Goal: Obtain resource: Obtain resource

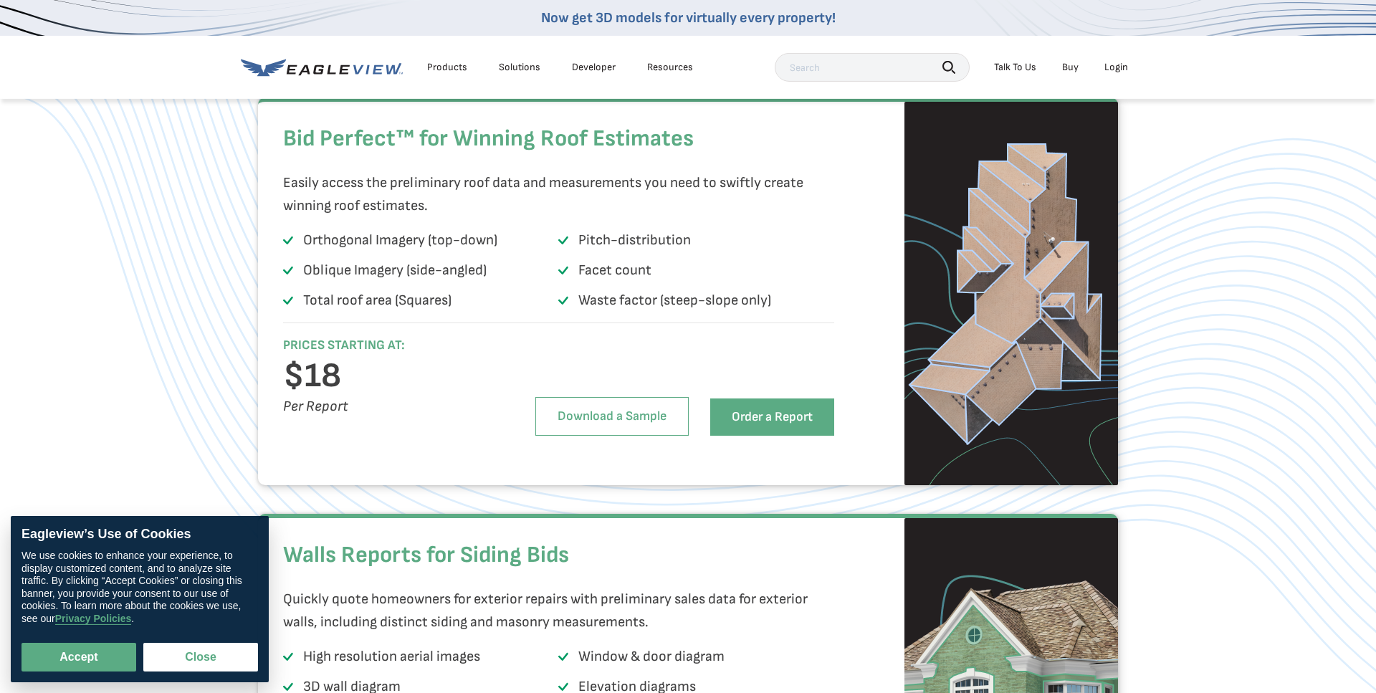
scroll to position [975, 0]
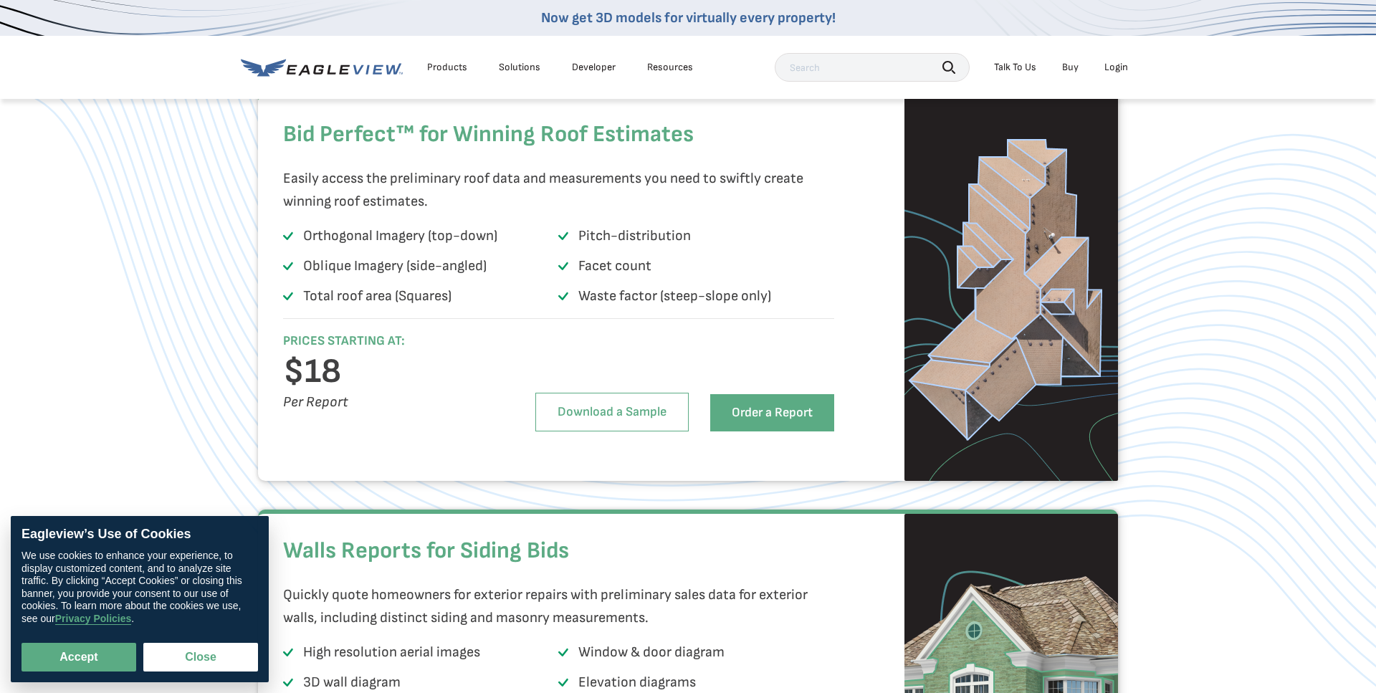
drag, startPoint x: 460, startPoint y: 331, endPoint x: 295, endPoint y: 263, distance: 178.1
click at [295, 263] on ul "Orthogonal Imagery (top-down) Pitch-distribution Oblique Imagery (side-angled) …" at bounding box center [558, 269] width 551 height 90
click at [432, 285] on ul "Orthogonal Imagery (top-down) Pitch-distribution Oblique Imagery (side-angled) …" at bounding box center [558, 269] width 551 height 90
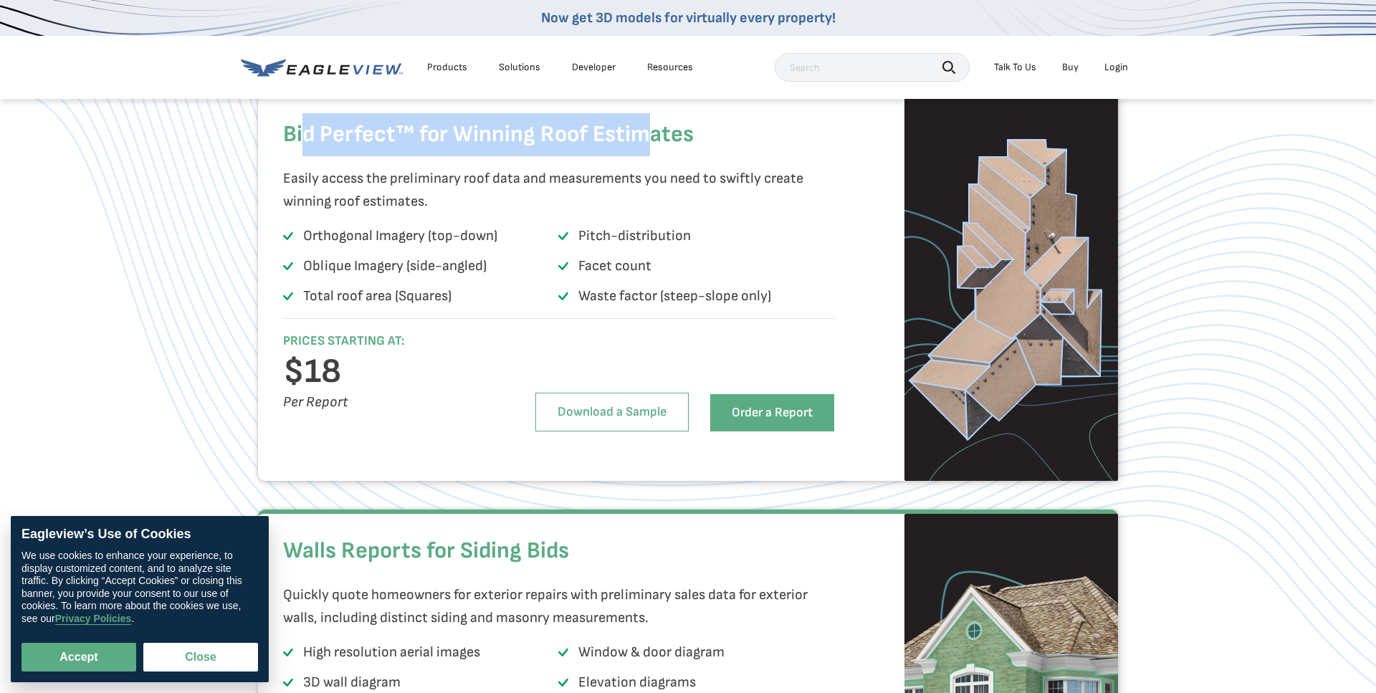
drag, startPoint x: 308, startPoint y: 169, endPoint x: 652, endPoint y: 170, distance: 344.8
click at [652, 156] on h2 "Bid Perfect™ for Winning Roof Estimates" at bounding box center [558, 134] width 551 height 43
drag, startPoint x: 663, startPoint y: 297, endPoint x: 593, endPoint y: 295, distance: 70.3
click at [593, 283] on li "Facet count" at bounding box center [695, 269] width 275 height 29
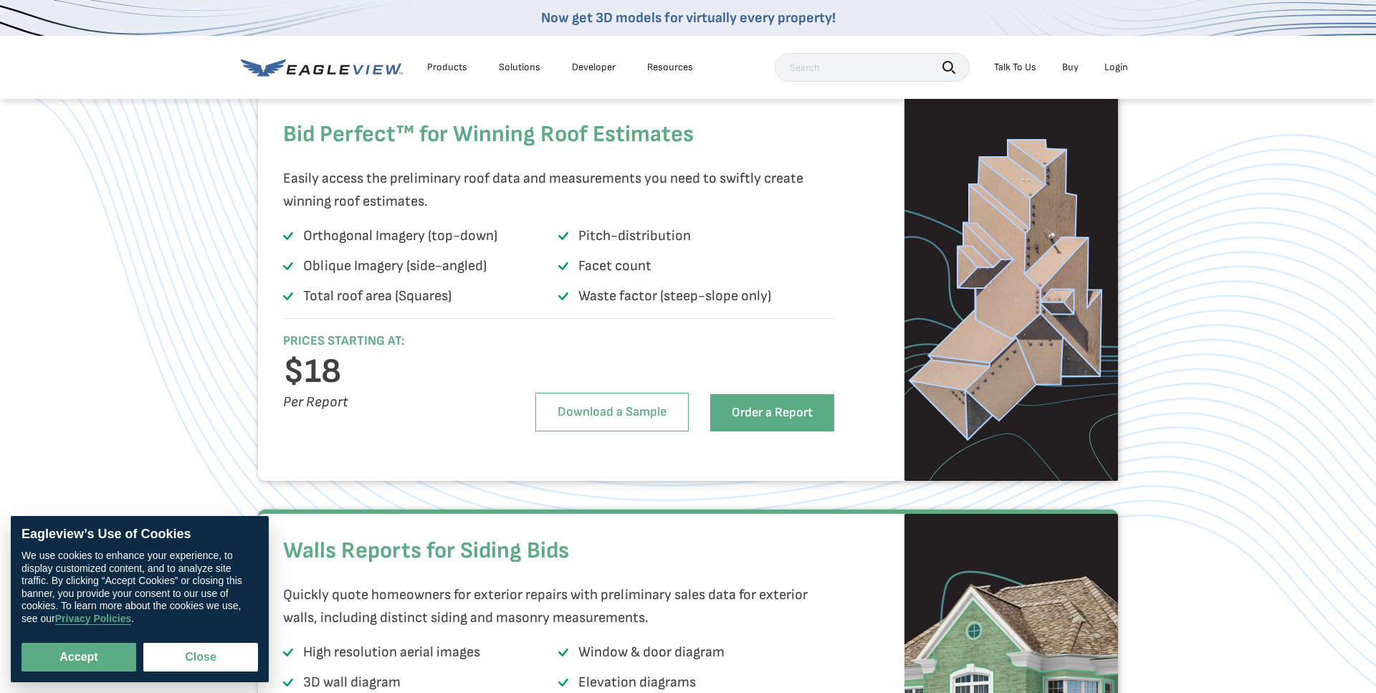
click at [583, 277] on p "Facet count" at bounding box center [615, 266] width 73 height 23
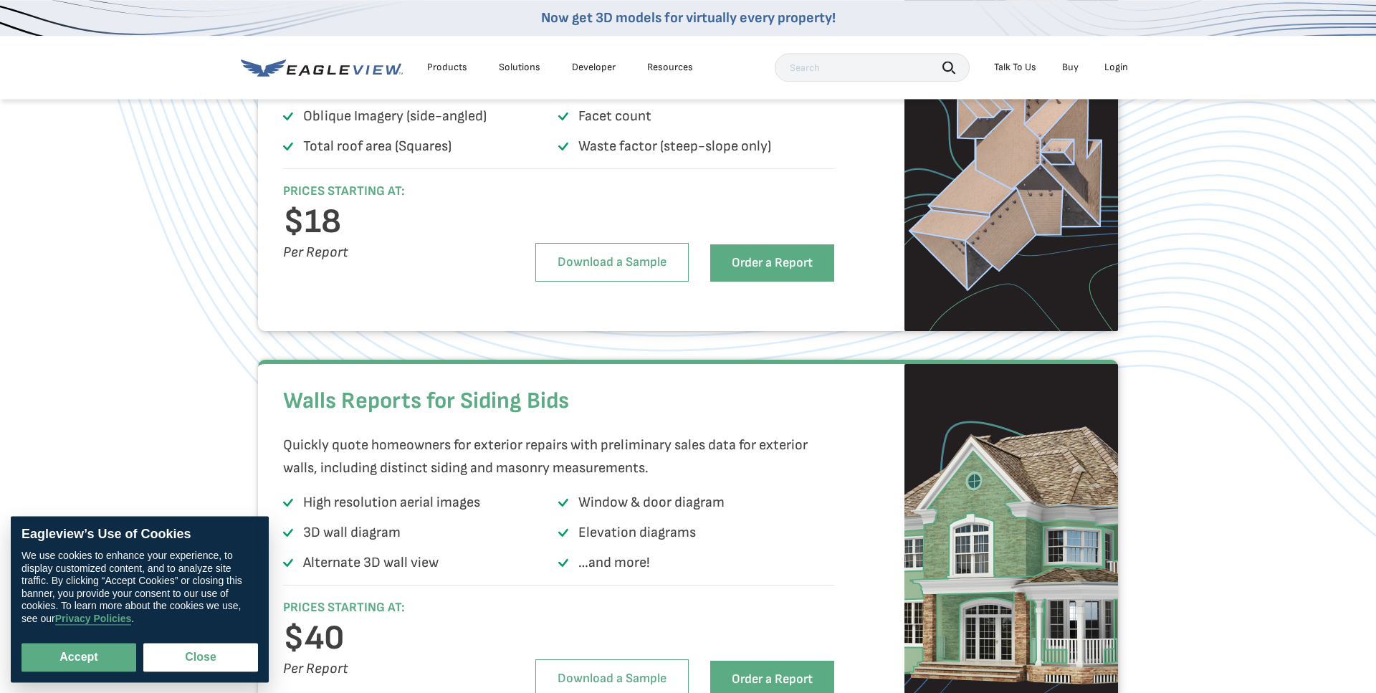
scroll to position [1219, 0]
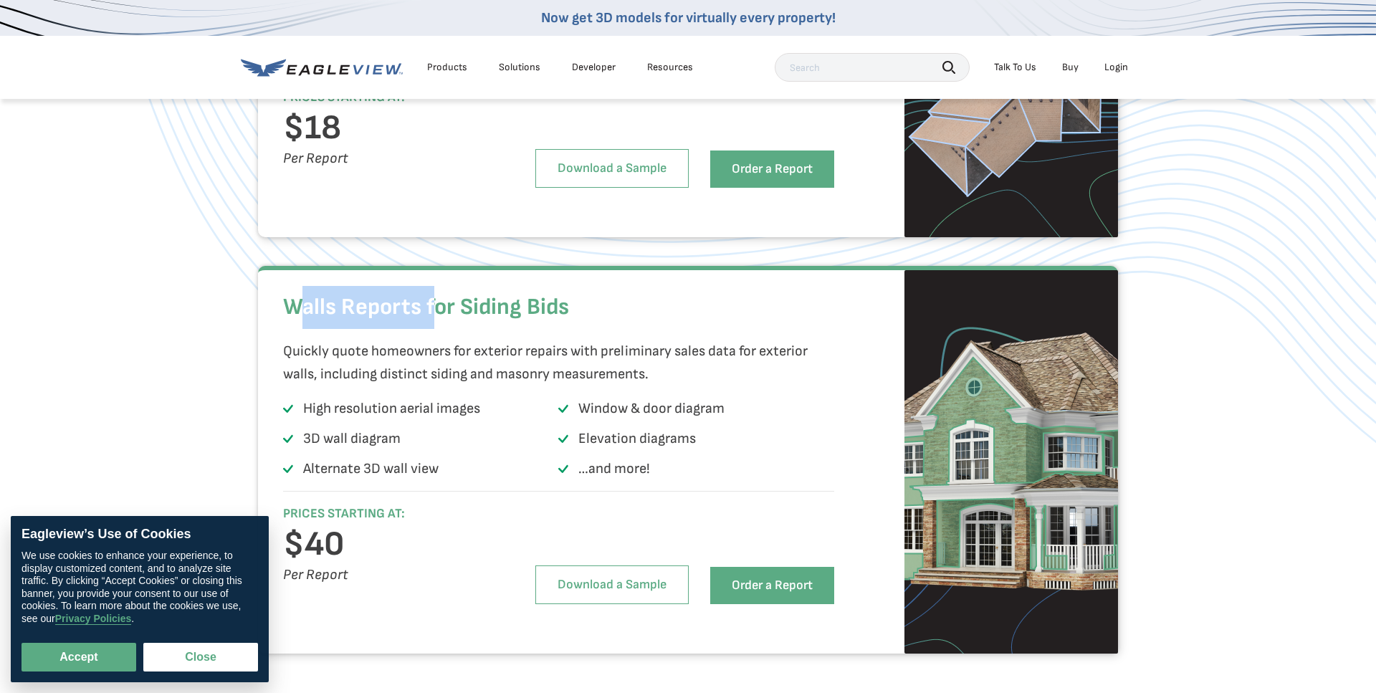
drag, startPoint x: 296, startPoint y: 337, endPoint x: 438, endPoint y: 337, distance: 142.0
click at [438, 329] on h2 "Walls Reports for Siding Bids" at bounding box center [558, 307] width 551 height 43
drag, startPoint x: 556, startPoint y: 338, endPoint x: 376, endPoint y: 336, distance: 180.0
click at [376, 329] on h2 "Walls Reports for Siding Bids" at bounding box center [558, 307] width 551 height 43
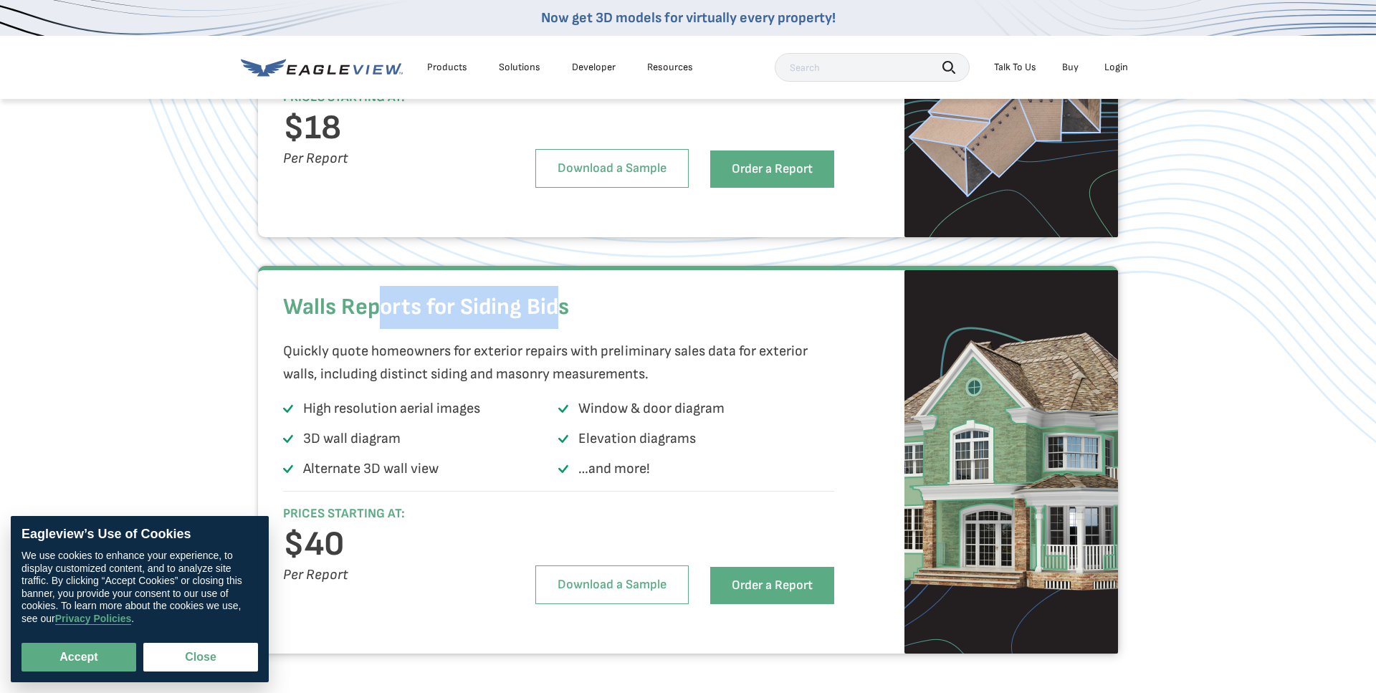
click at [490, 329] on h2 "Walls Reports for Siding Bids" at bounding box center [558, 307] width 551 height 43
drag, startPoint x: 568, startPoint y: 338, endPoint x: 489, endPoint y: 337, distance: 78.9
click at [491, 329] on h2 "Walls Reports for Siding Bids" at bounding box center [558, 307] width 551 height 43
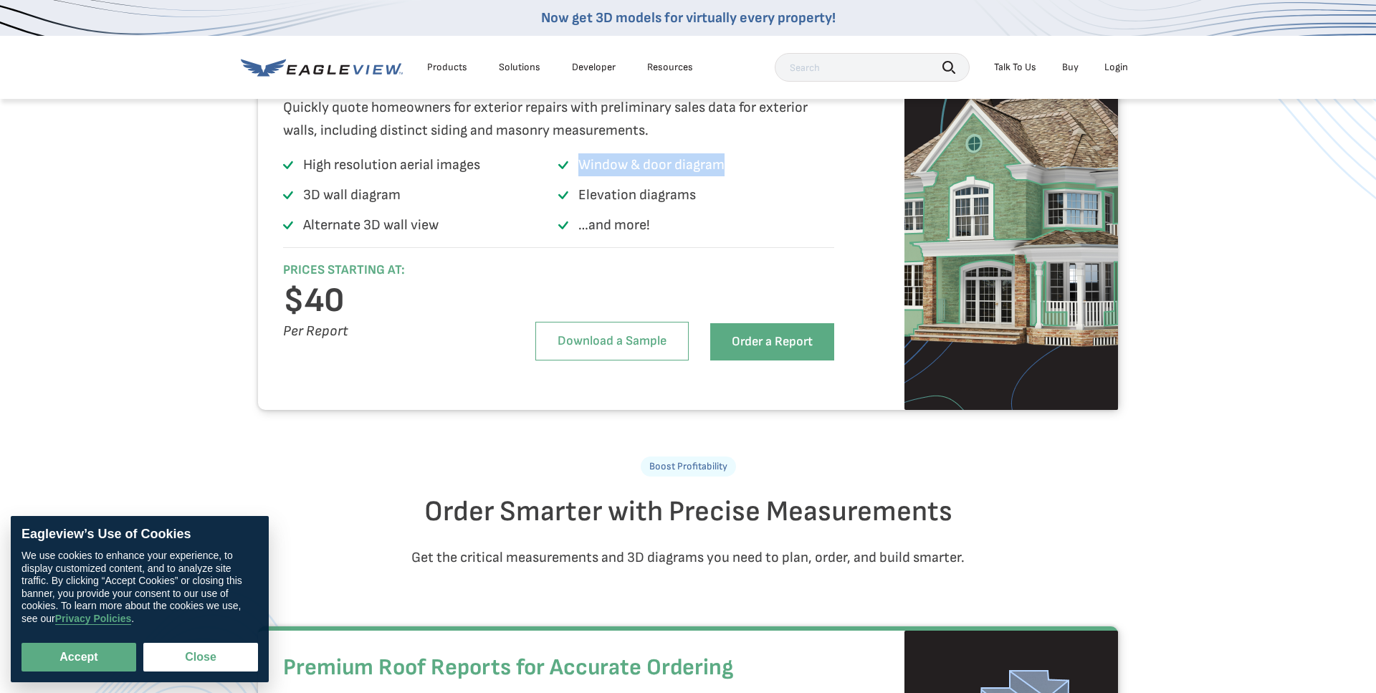
drag, startPoint x: 584, startPoint y: 194, endPoint x: 722, endPoint y: 197, distance: 137.7
click at [721, 176] on p "Window & door diagram" at bounding box center [652, 164] width 146 height 23
drag, startPoint x: 308, startPoint y: 195, endPoint x: 463, endPoint y: 194, distance: 154.9
click at [463, 176] on p "High resolution aerial images" at bounding box center [391, 164] width 177 height 23
click at [348, 206] on p "3D wall diagram" at bounding box center [352, 195] width 98 height 23
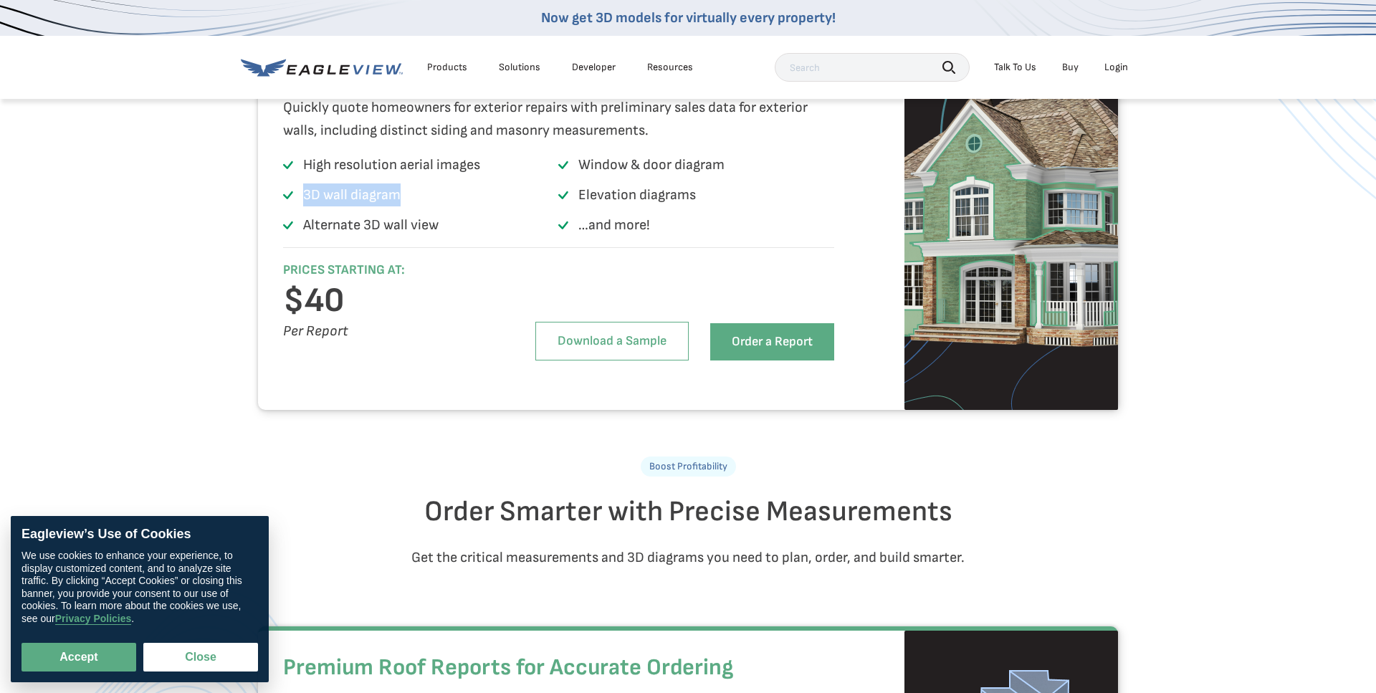
drag, startPoint x: 298, startPoint y: 224, endPoint x: 424, endPoint y: 229, distance: 125.6
click at [424, 212] on li "3D wall diagram" at bounding box center [420, 198] width 275 height 29
drag, startPoint x: 300, startPoint y: 255, endPoint x: 467, endPoint y: 257, distance: 167.8
click at [467, 242] on li "Alternate 3D wall view" at bounding box center [420, 228] width 275 height 29
click at [338, 237] on p "Alternate 3D wall view" at bounding box center [370, 225] width 135 height 23
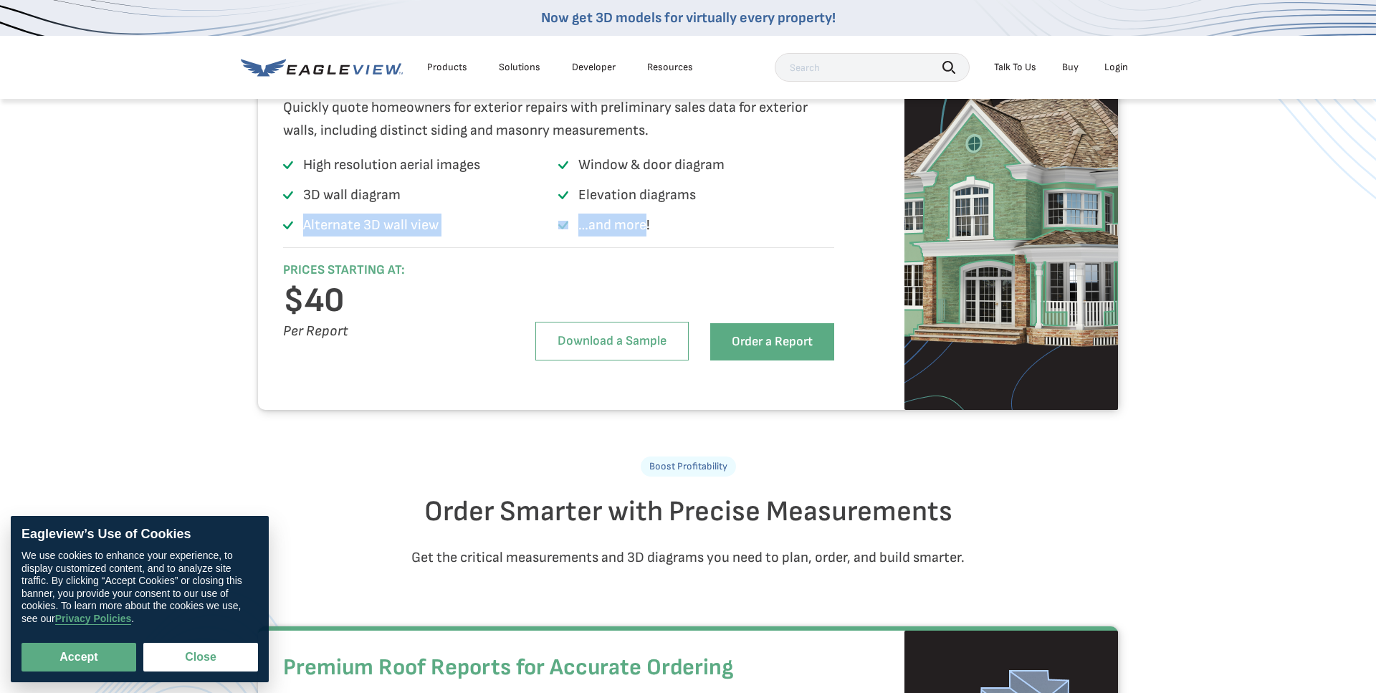
drag, startPoint x: 300, startPoint y: 257, endPoint x: 647, endPoint y: 252, distance: 347.0
click at [647, 244] on ul "High resolution aerial images Window & door diagram 3D wall diagram Elevation d…" at bounding box center [558, 198] width 551 height 90
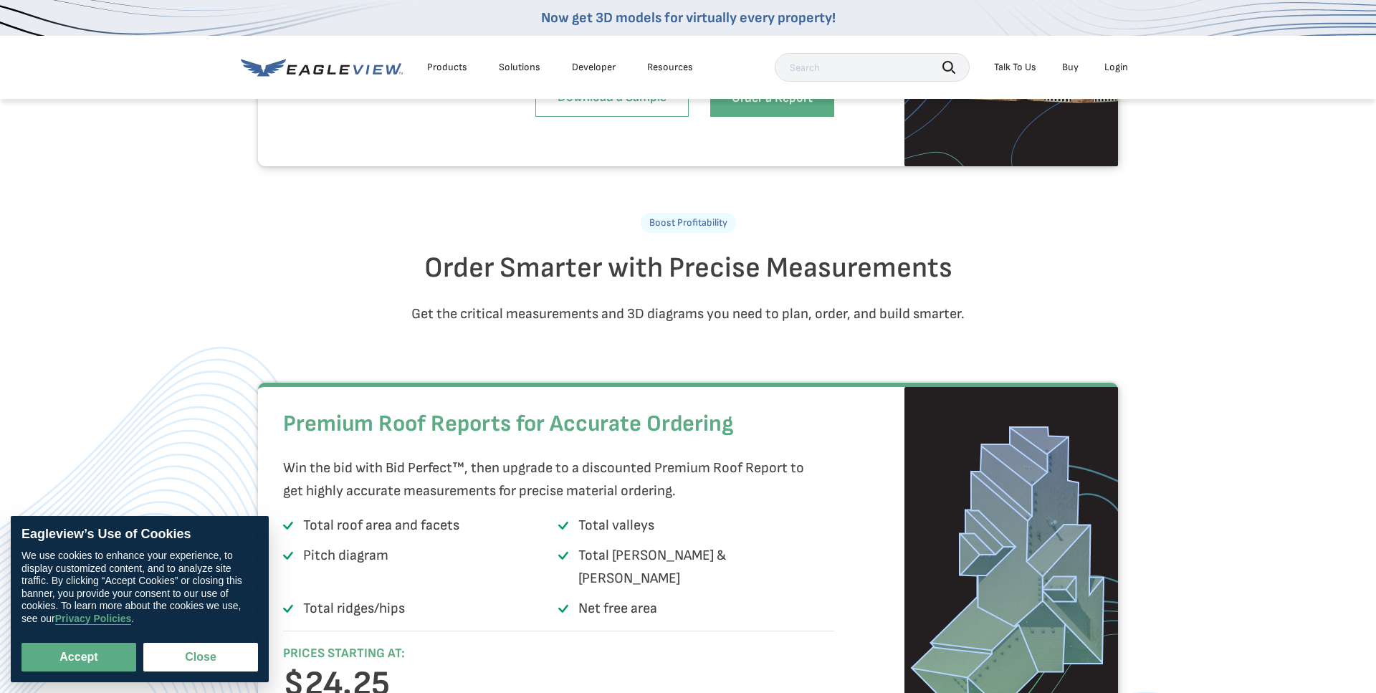
click at [1204, 415] on div "Premium Roof Reports for Accurate Ordering Win the bid with Bid Perfect™, then …" at bounding box center [688, 577] width 1376 height 388
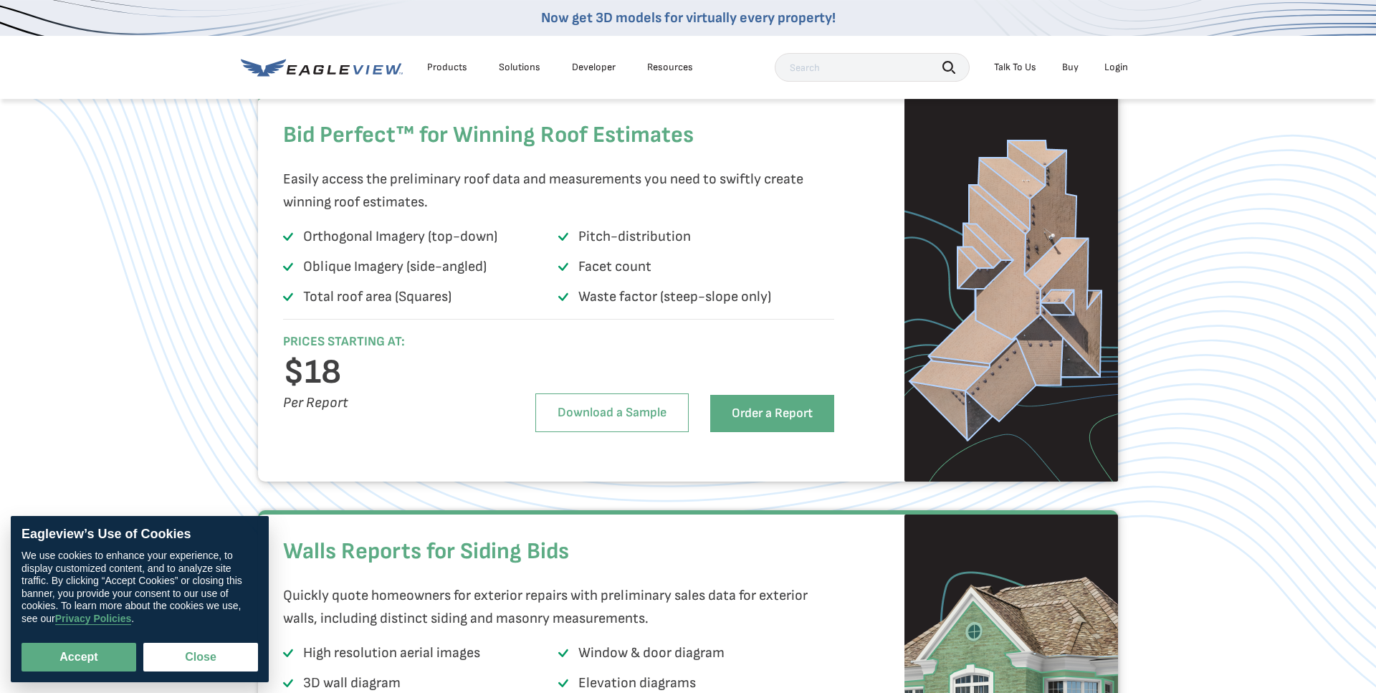
scroll to position [975, 0]
drag, startPoint x: 432, startPoint y: 267, endPoint x: 493, endPoint y: 263, distance: 60.4
click at [493, 247] on p "Orthogonal Imagery (top-down)" at bounding box center [400, 235] width 194 height 23
click at [422, 277] on p "Oblique Imagery (side-angled)" at bounding box center [395, 266] width 184 height 23
drag, startPoint x: 412, startPoint y: 297, endPoint x: 488, endPoint y: 297, distance: 76.0
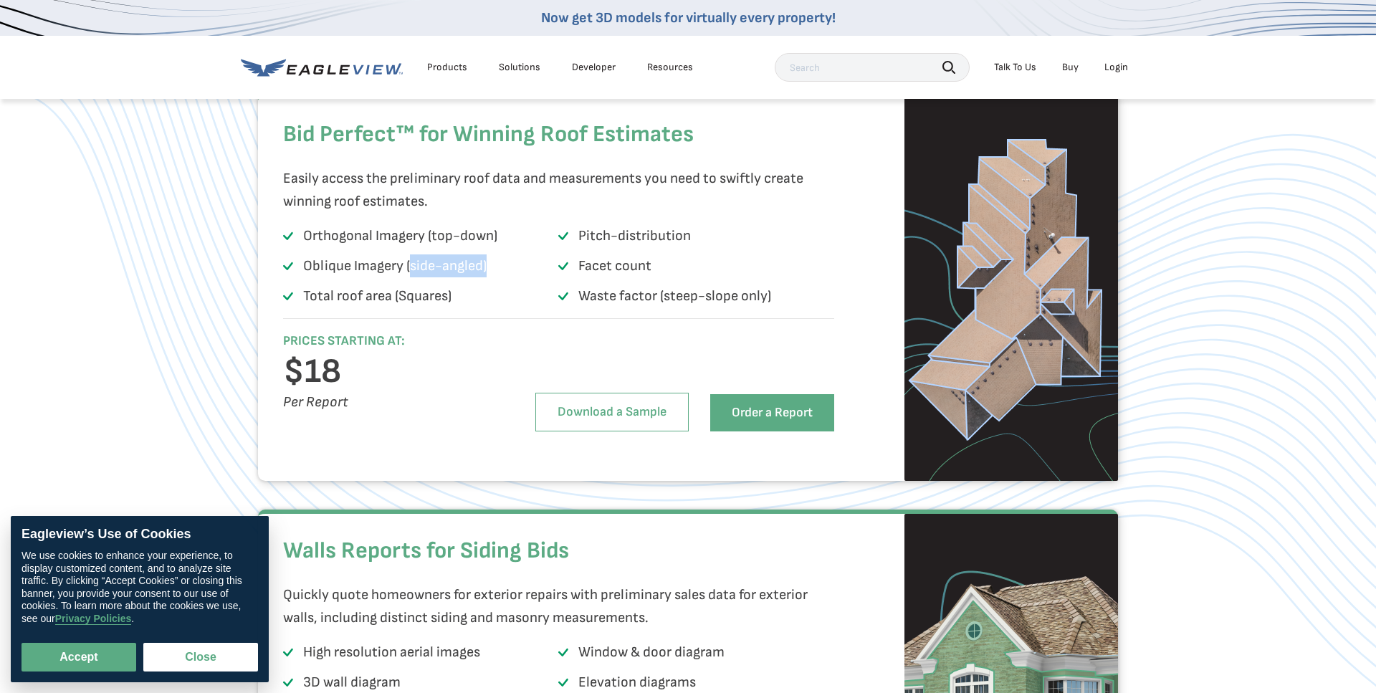
click at [488, 283] on li "Oblique Imagery (side-angled)" at bounding box center [420, 269] width 275 height 29
click at [433, 308] on p "Total roof area (Squares)" at bounding box center [377, 296] width 148 height 23
drag, startPoint x: 312, startPoint y: 326, endPoint x: 480, endPoint y: 326, distance: 168.5
click at [480, 313] on li "Total roof area (Squares)" at bounding box center [420, 299] width 275 height 29
click at [433, 308] on p "Total roof area (Squares)" at bounding box center [377, 296] width 148 height 23
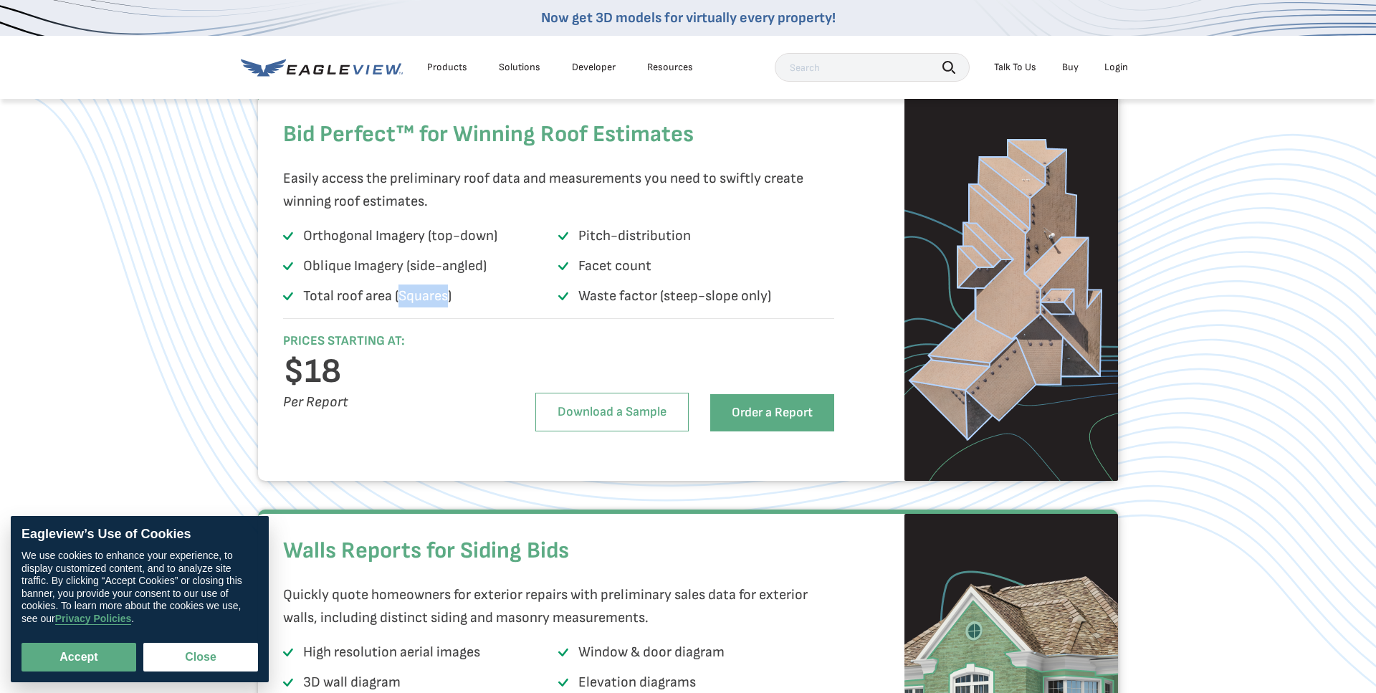
drag, startPoint x: 445, startPoint y: 325, endPoint x: 401, endPoint y: 326, distance: 43.7
click at [401, 308] on p "Total roof area (Squares)" at bounding box center [377, 296] width 148 height 23
click at [596, 247] on p "Pitch-distribution" at bounding box center [635, 235] width 113 height 23
drag, startPoint x: 582, startPoint y: 265, endPoint x: 688, endPoint y: 262, distance: 105.4
click at [688, 247] on p "Pitch-distribution" at bounding box center [635, 235] width 113 height 23
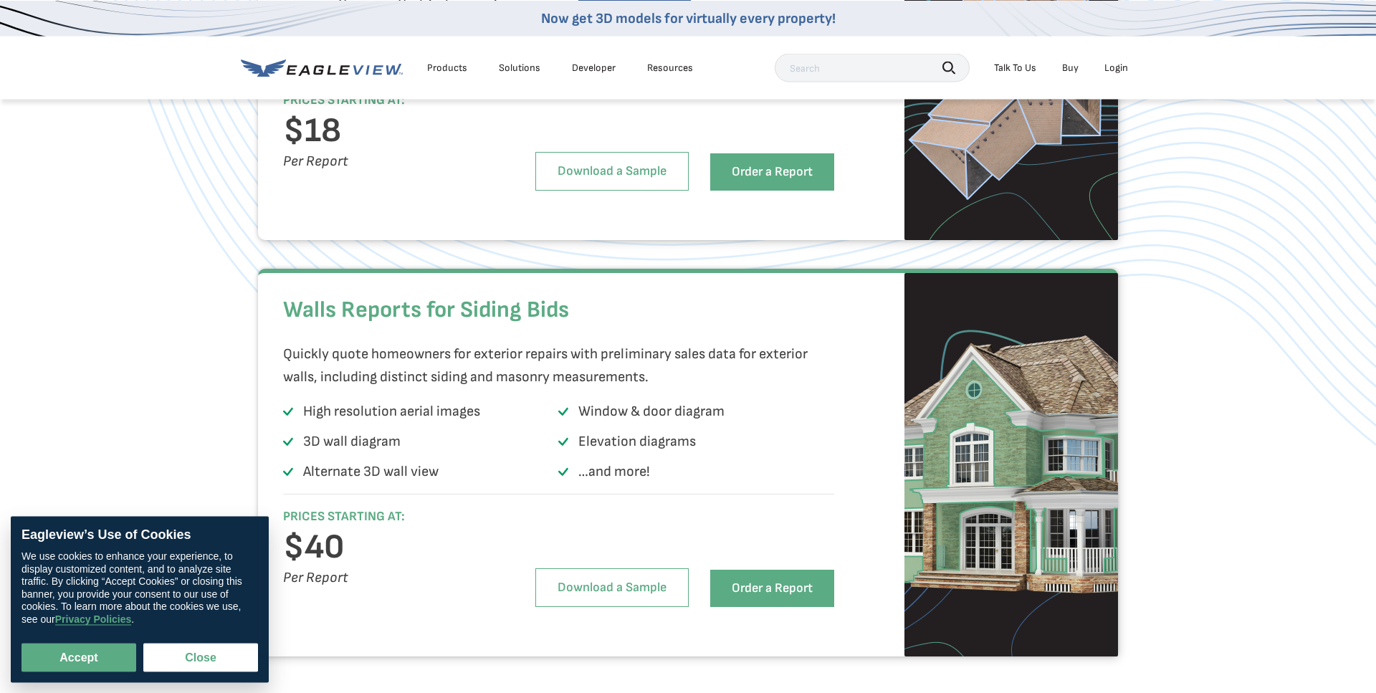
scroll to position [1219, 0]
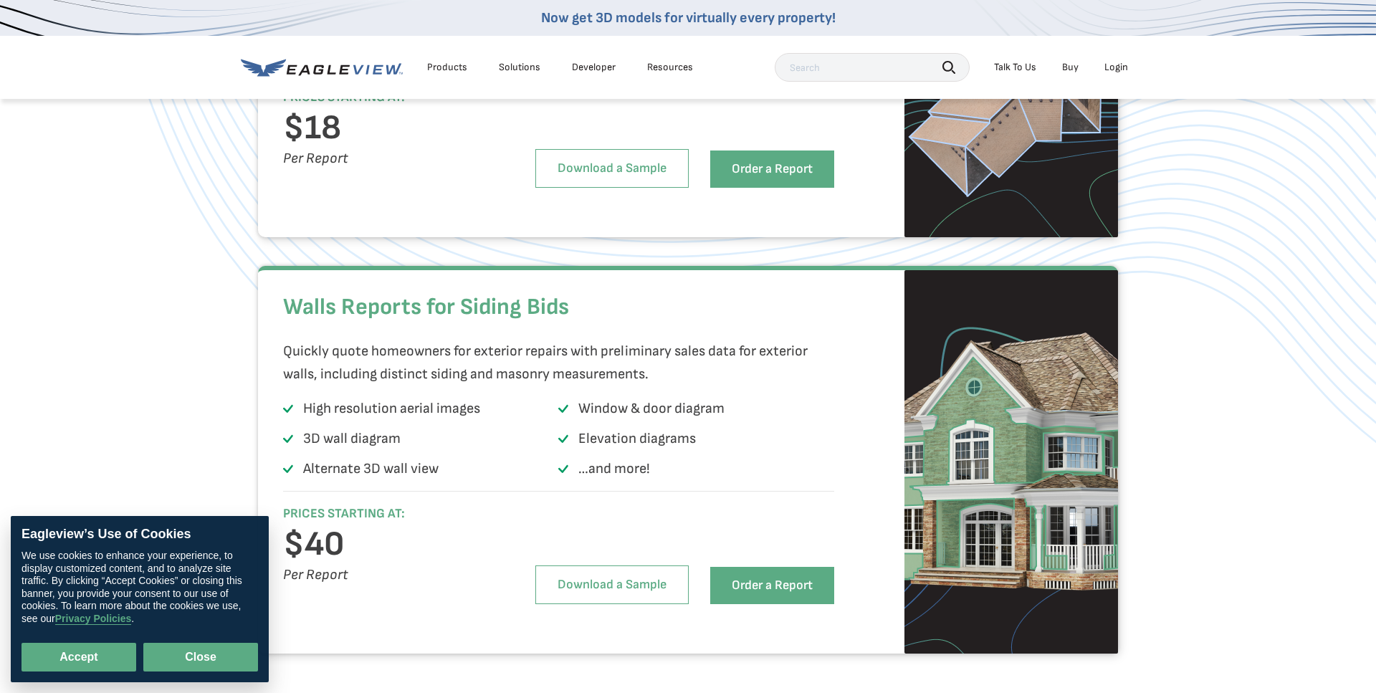
drag, startPoint x: 199, startPoint y: 654, endPoint x: 209, endPoint y: 644, distance: 14.2
click at [199, 654] on button "Close" at bounding box center [200, 657] width 115 height 29
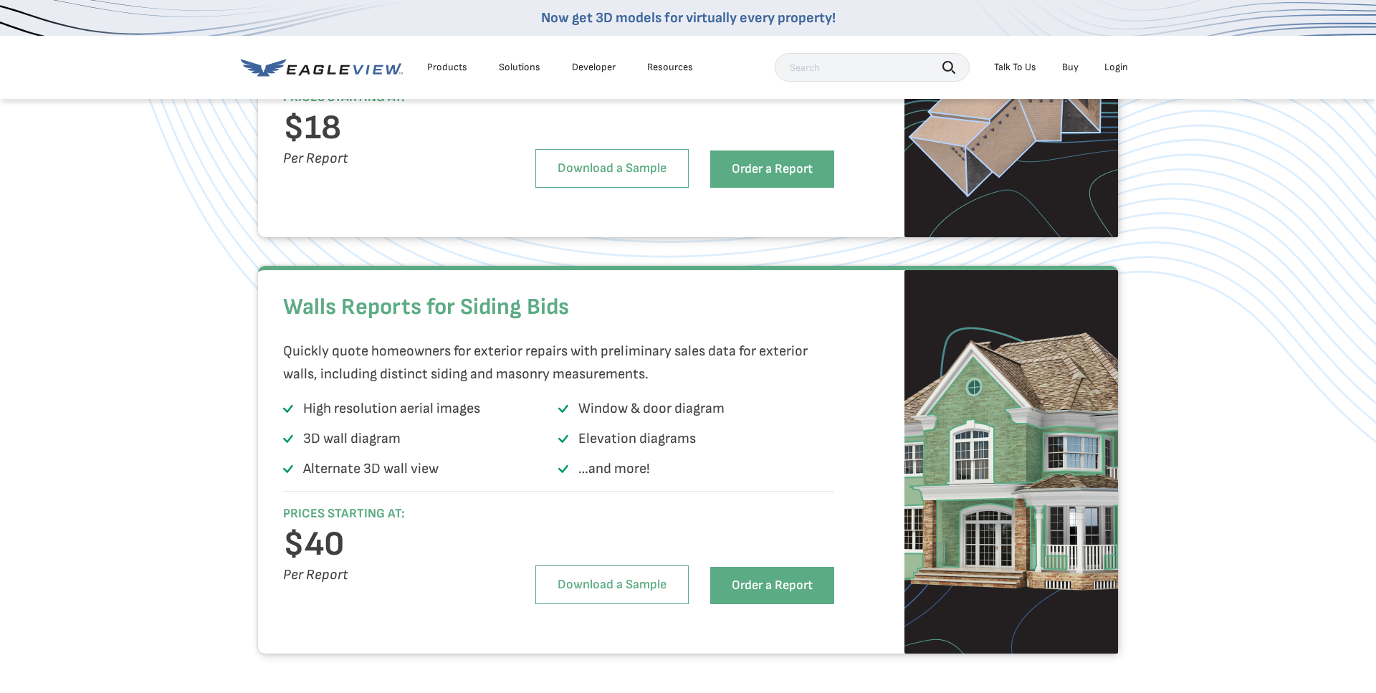
scroll to position [975, 0]
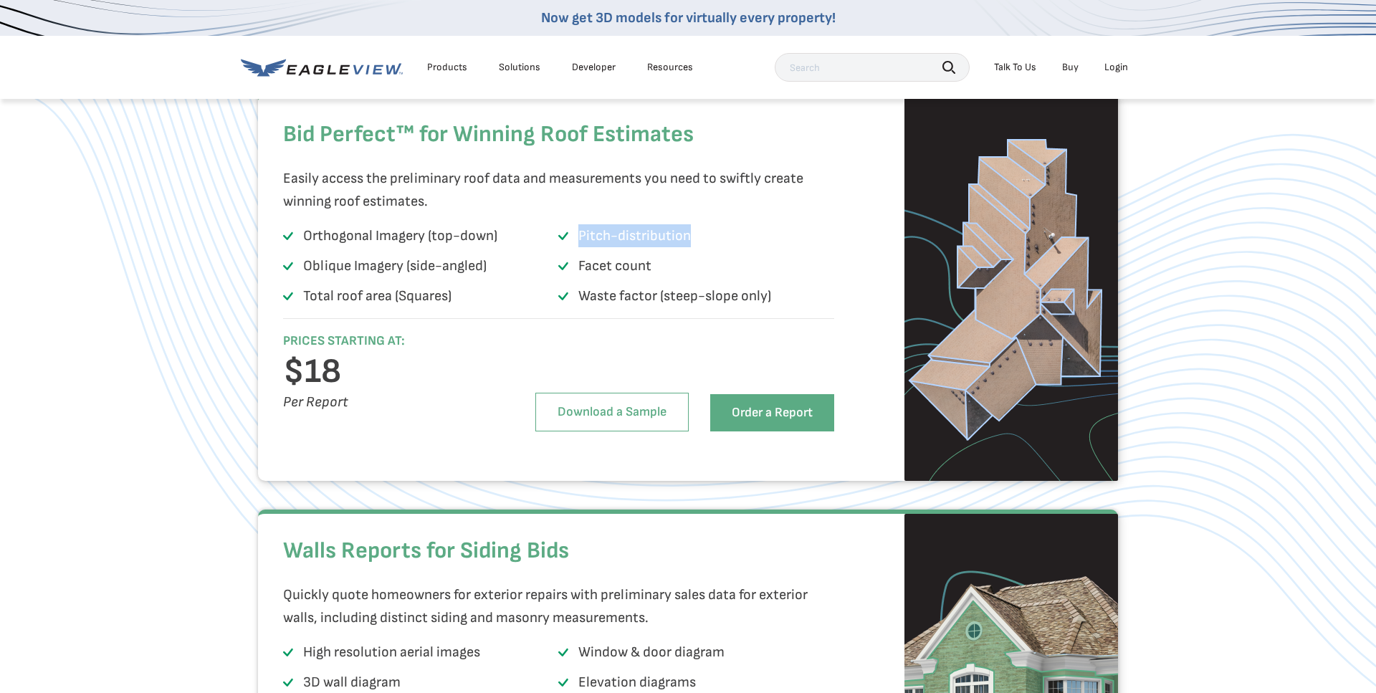
drag, startPoint x: 576, startPoint y: 330, endPoint x: 776, endPoint y: 331, distance: 199.3
click at [776, 313] on li "Waste factor (steep-slope only)" at bounding box center [695, 299] width 275 height 29
click at [1235, 326] on div "Bid Perfect™ for Winning Roof Estimates Easily access the preliminary roof data…" at bounding box center [688, 287] width 1376 height 388
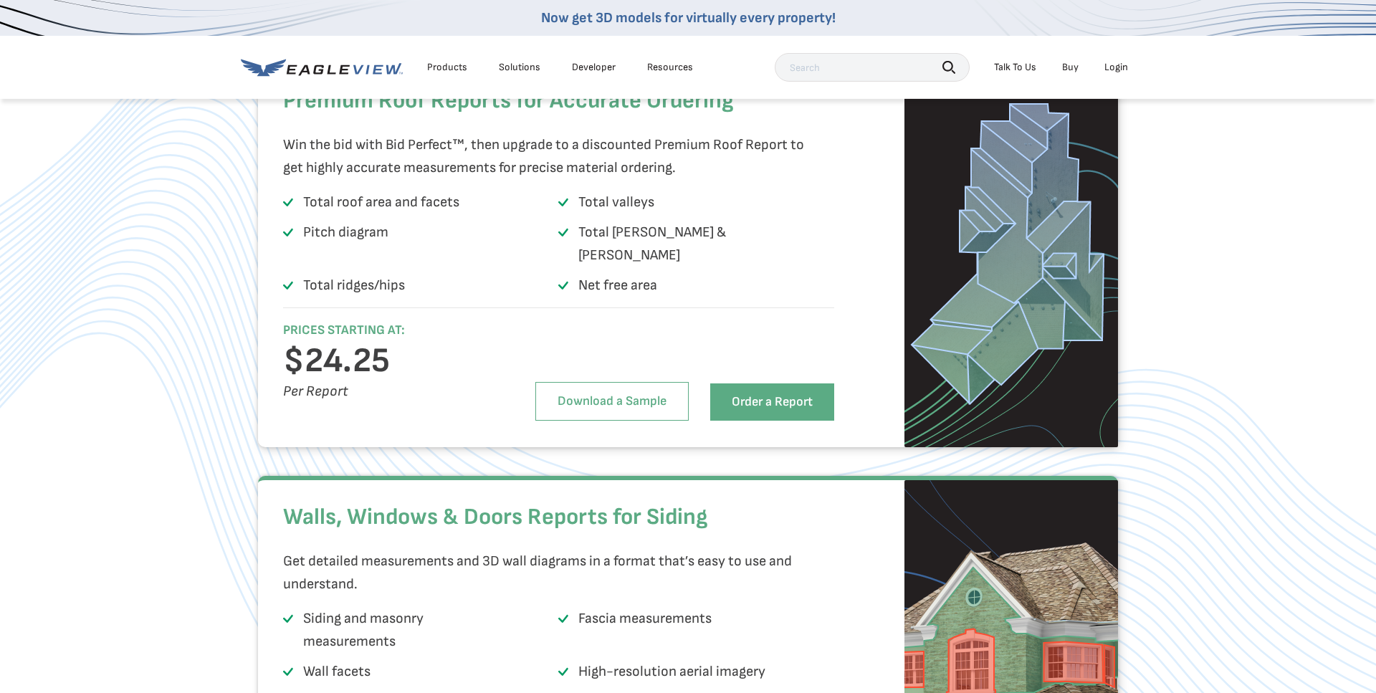
scroll to position [1950, 0]
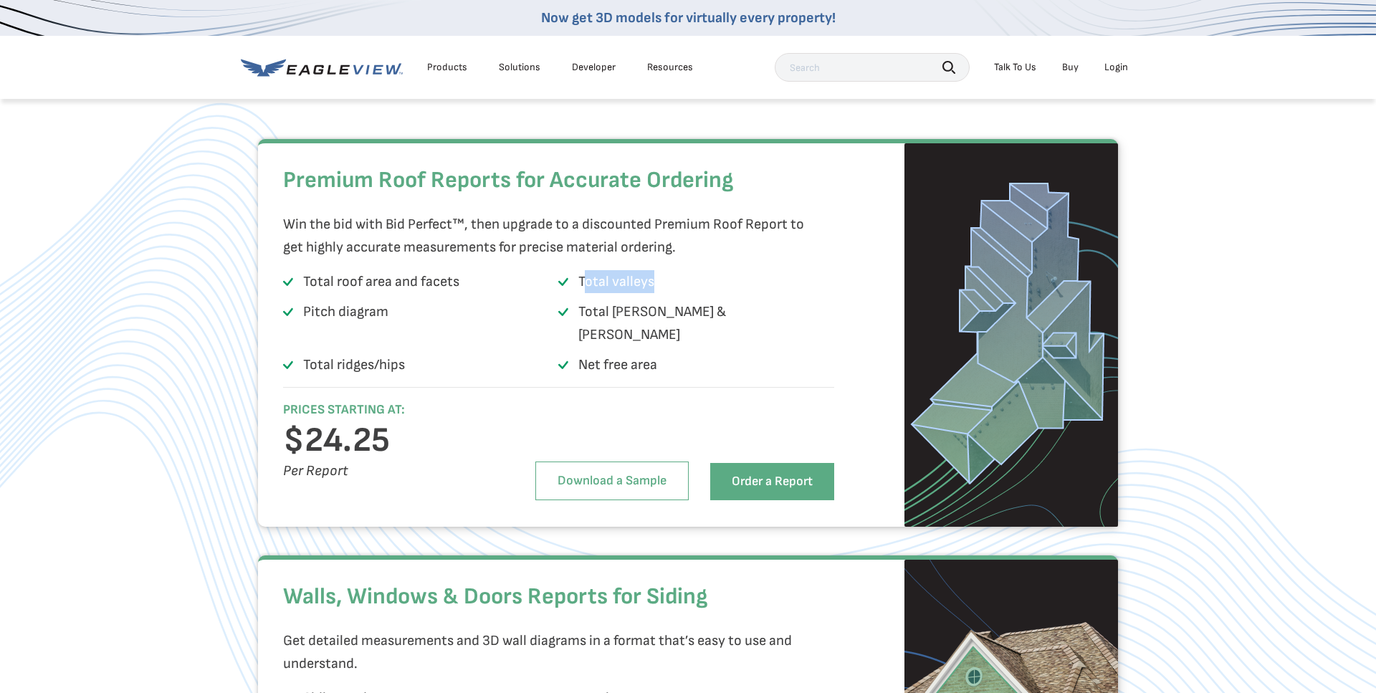
drag, startPoint x: 585, startPoint y: 309, endPoint x: 652, endPoint y: 309, distance: 67.4
click at [652, 293] on p "Total valleys" at bounding box center [617, 281] width 76 height 23
click at [626, 343] on p "Total [PERSON_NAME] & [PERSON_NAME]" at bounding box center [686, 323] width 215 height 46
drag, startPoint x: 394, startPoint y: 345, endPoint x: 308, endPoint y: 308, distance: 93.5
click at [308, 308] on ul "Total roof area and facets Total valleys Pitch diagram Total [PERSON_NAME] & [P…" at bounding box center [558, 326] width 551 height 113
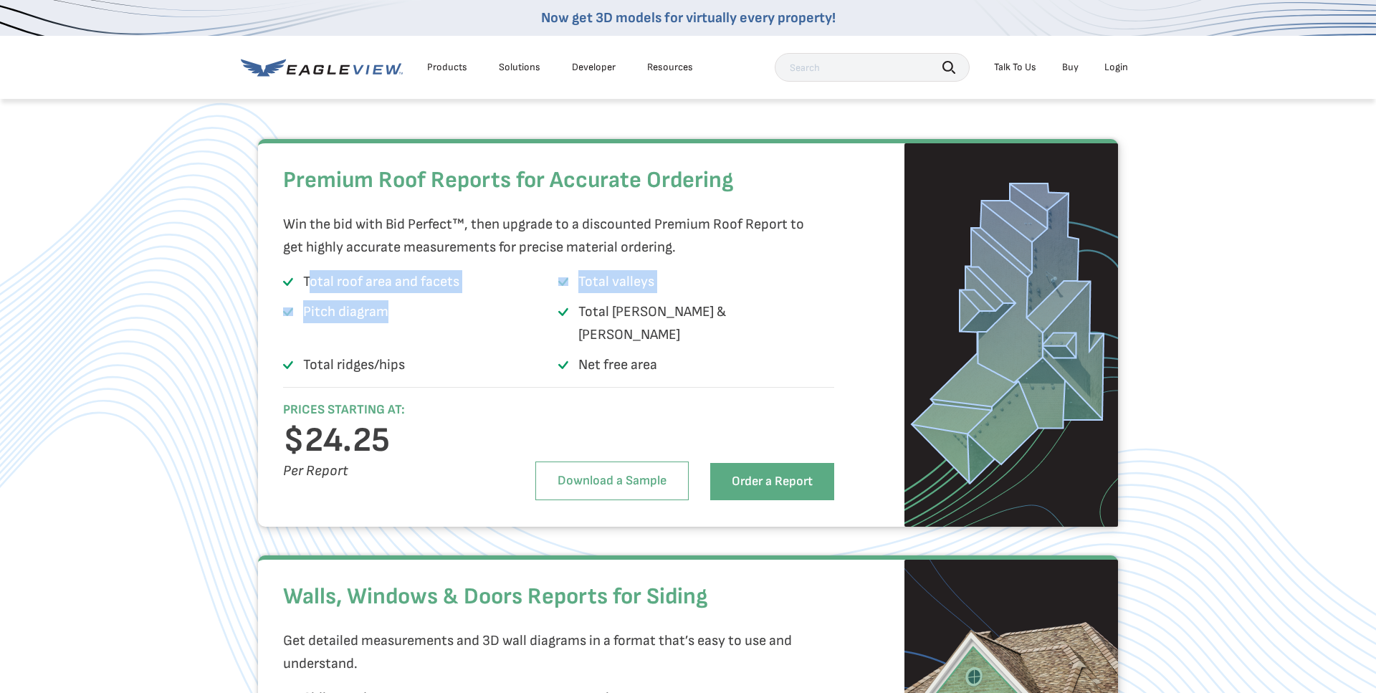
click at [358, 352] on li "Pitch diagram" at bounding box center [420, 326] width 275 height 52
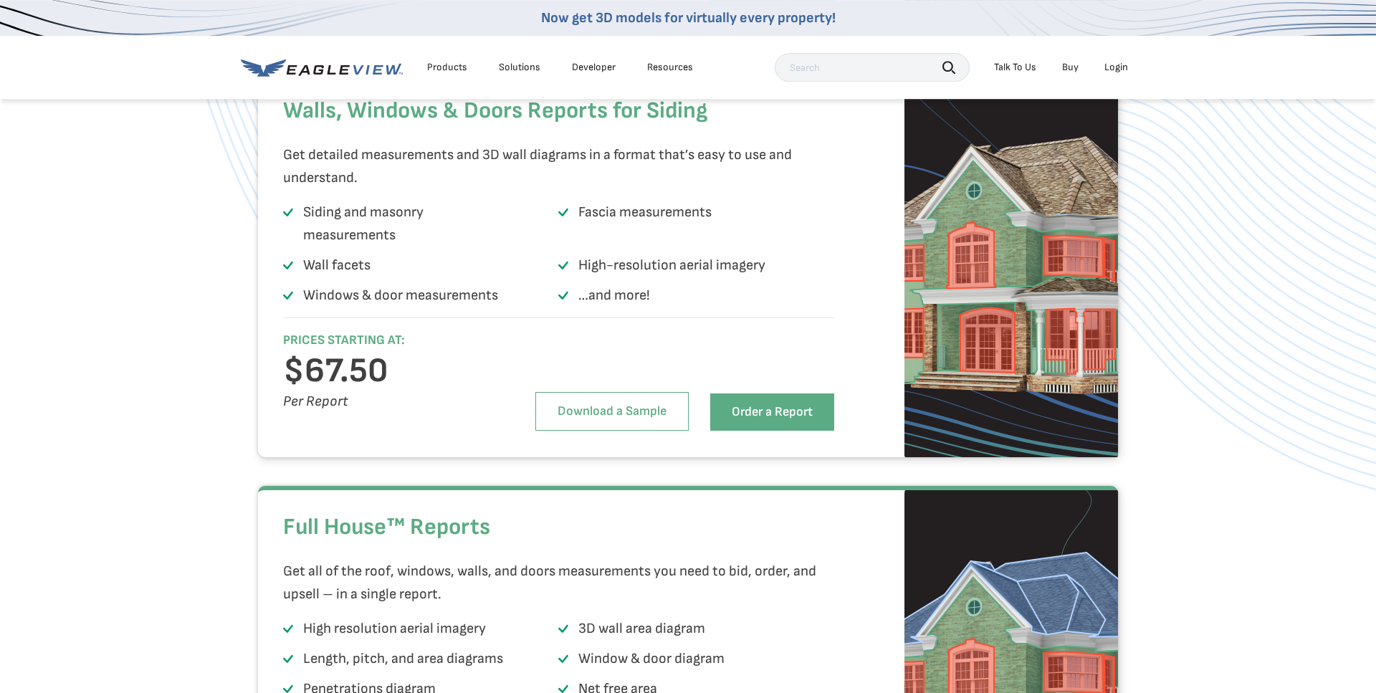
scroll to position [2438, 0]
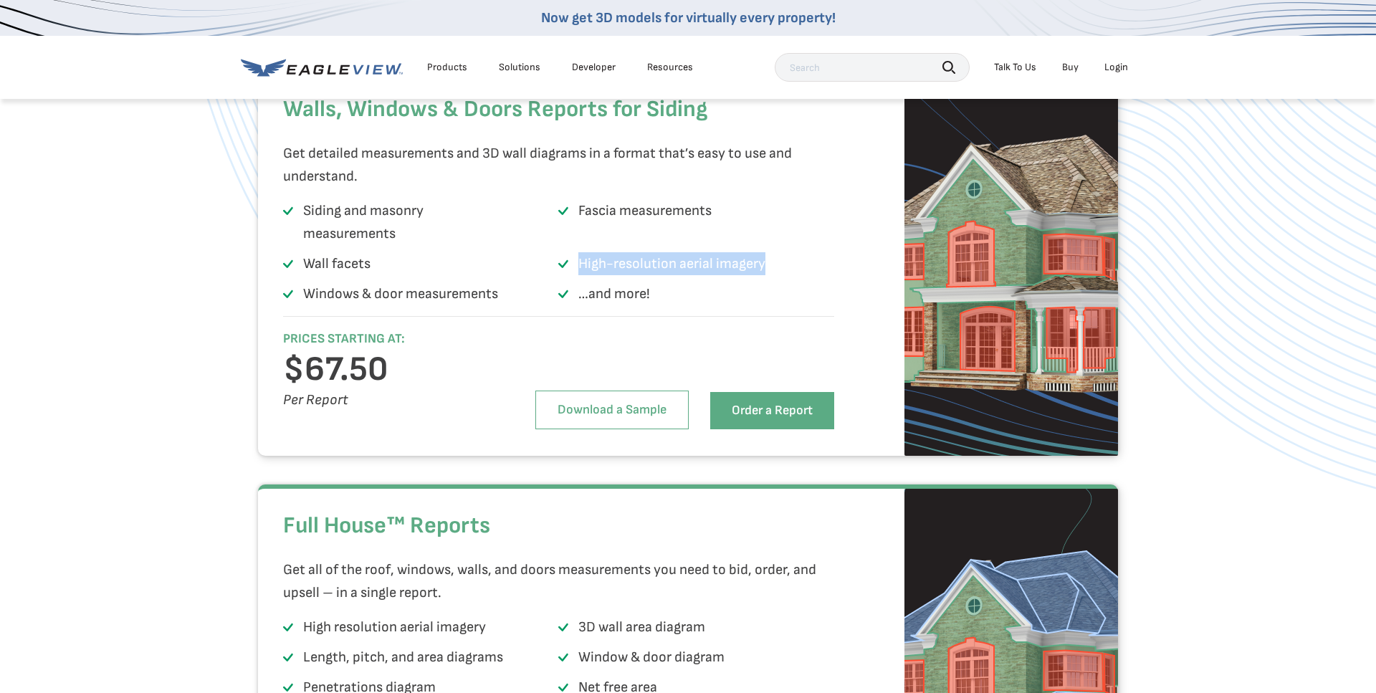
drag, startPoint x: 583, startPoint y: 294, endPoint x: 775, endPoint y: 293, distance: 192.1
click at [768, 281] on li "High-resolution aerial imagery" at bounding box center [695, 266] width 275 height 29
click at [450, 305] on p "Windows & door measurements" at bounding box center [400, 293] width 195 height 23
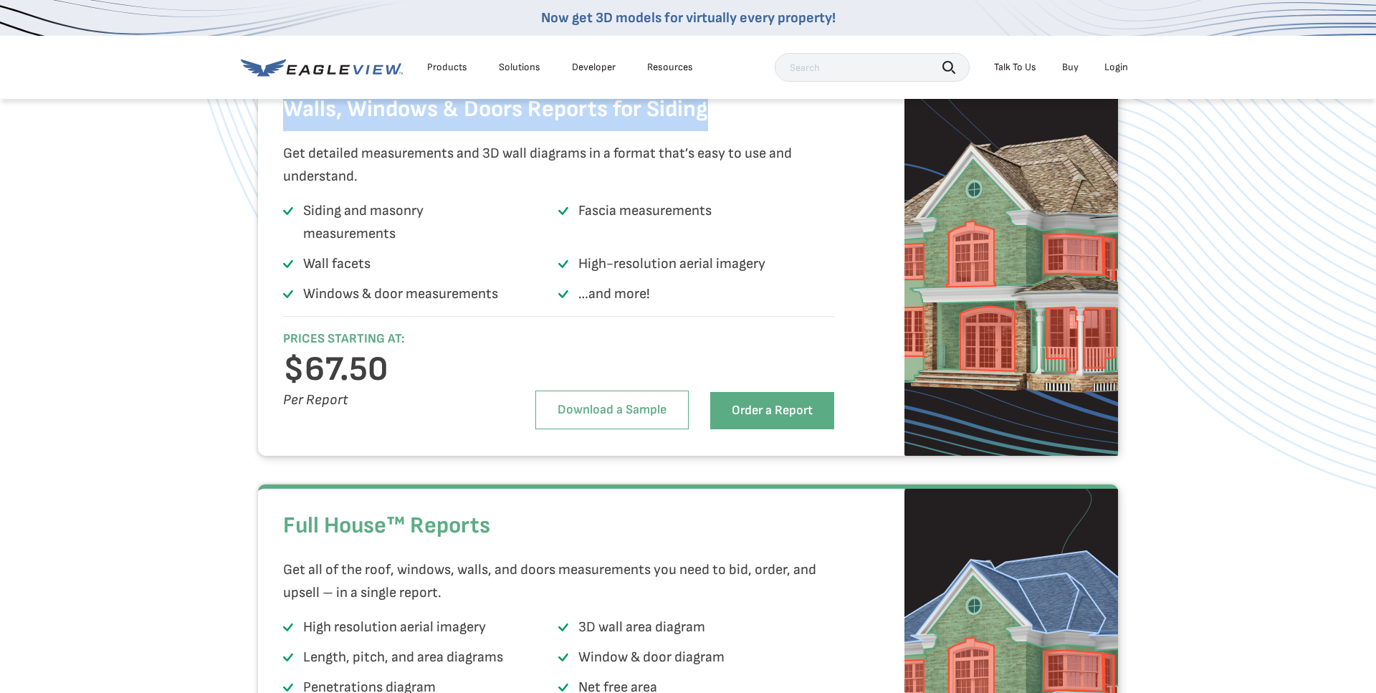
drag, startPoint x: 291, startPoint y: 143, endPoint x: 705, endPoint y: 150, distance: 413.7
click at [705, 131] on h2 "Walls, Windows & Doors Reports for Siding" at bounding box center [558, 109] width 551 height 43
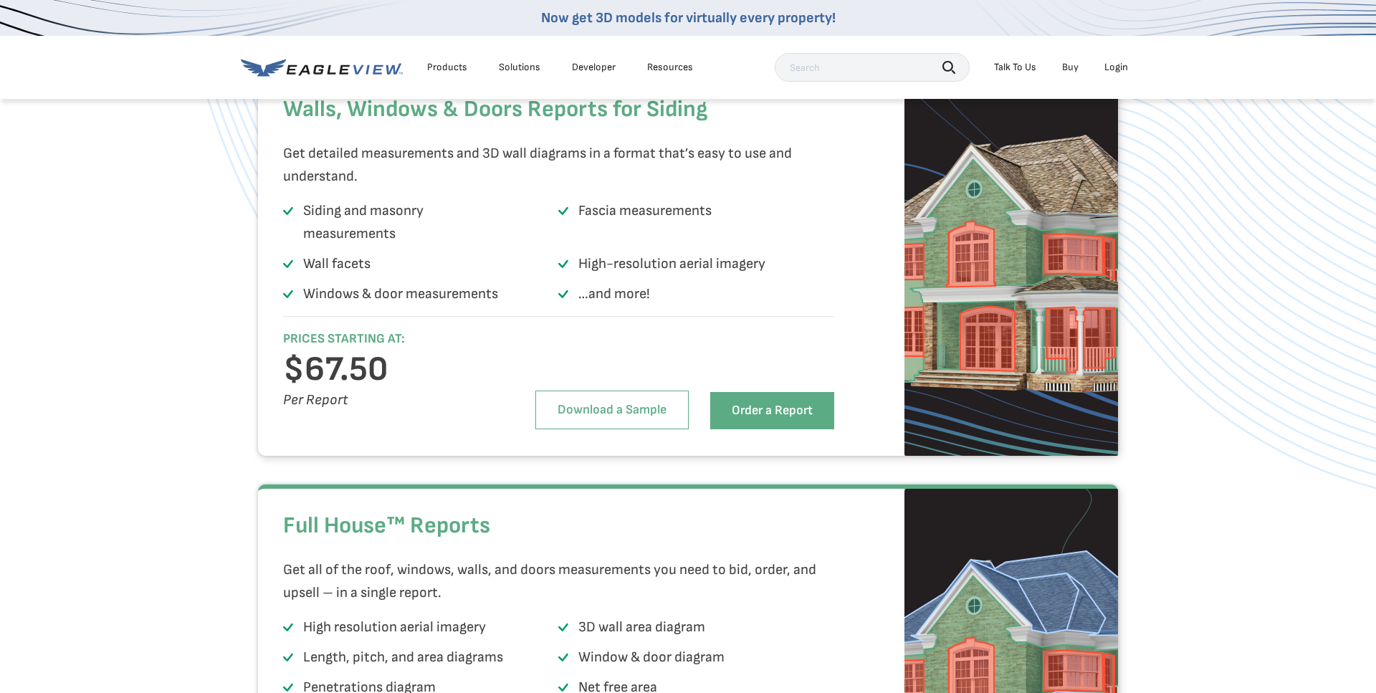
click at [513, 188] on p "Get detailed measurements and 3D wall diagrams in a format that’s easy to use a…" at bounding box center [554, 165] width 543 height 46
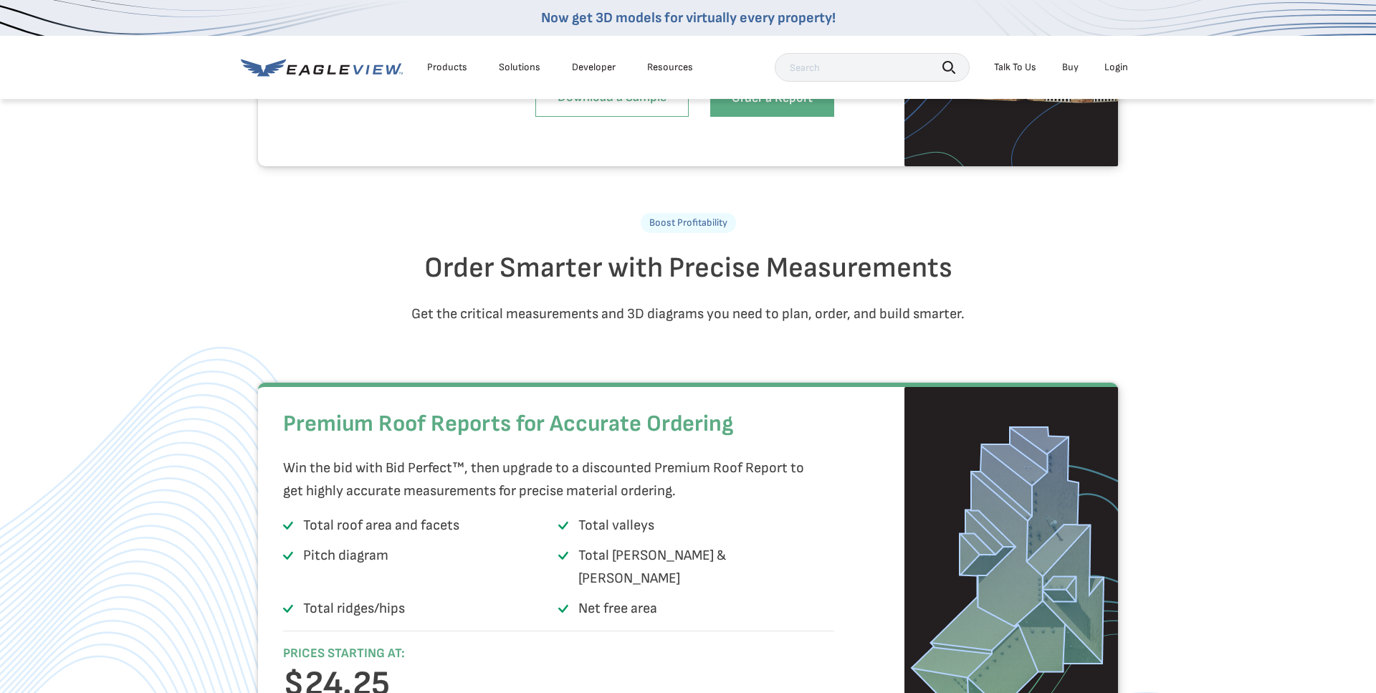
scroll to position [1950, 0]
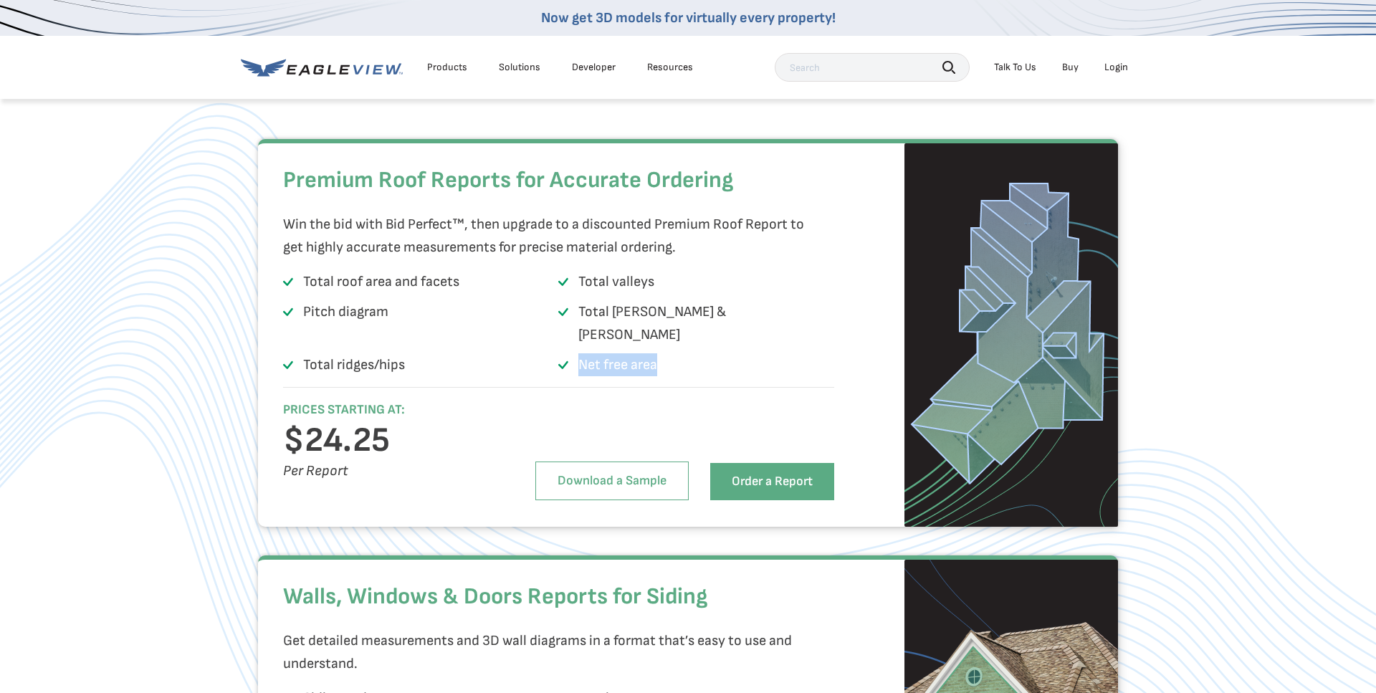
drag, startPoint x: 650, startPoint y: 372, endPoint x: 580, endPoint y: 368, distance: 70.4
click at [580, 368] on li "Net free area" at bounding box center [695, 367] width 275 height 29
click at [661, 374] on li "Net free area" at bounding box center [695, 367] width 275 height 29
drag, startPoint x: 666, startPoint y: 374, endPoint x: 576, endPoint y: 379, distance: 89.8
click at [576, 379] on li "Net free area" at bounding box center [695, 367] width 275 height 29
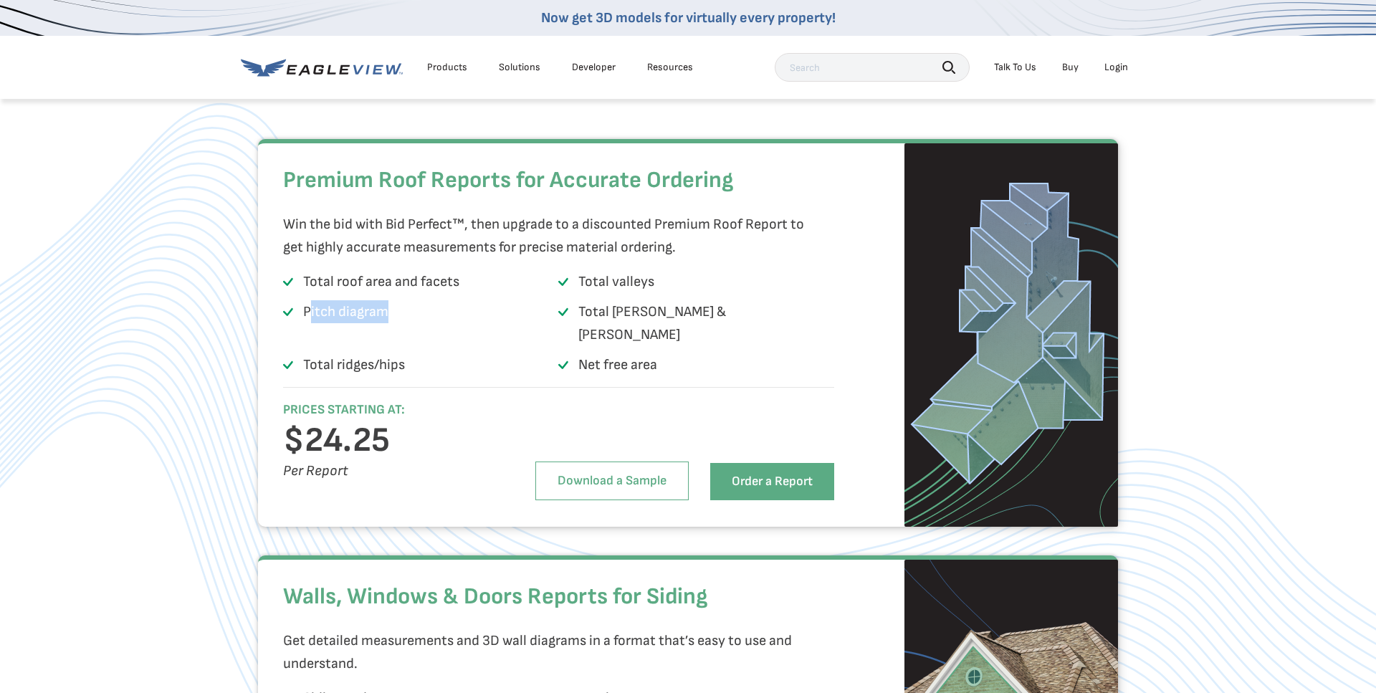
drag, startPoint x: 312, startPoint y: 344, endPoint x: 384, endPoint y: 342, distance: 72.4
click at [384, 342] on p "Pitch diagram" at bounding box center [345, 323] width 85 height 46
click at [320, 346] on p "Pitch diagram" at bounding box center [345, 323] width 85 height 46
drag, startPoint x: 305, startPoint y: 340, endPoint x: 386, endPoint y: 343, distance: 81.8
click at [386, 343] on p "Pitch diagram" at bounding box center [345, 323] width 85 height 46
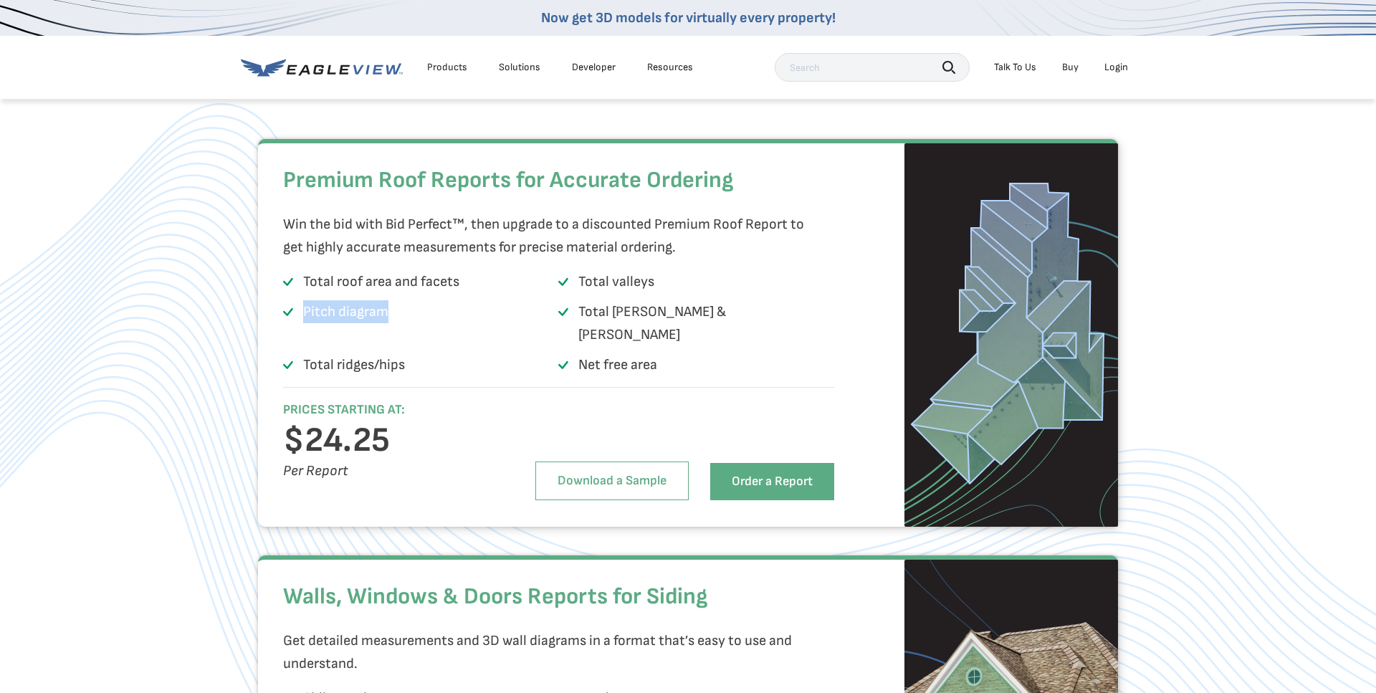
scroll to position [2194, 0]
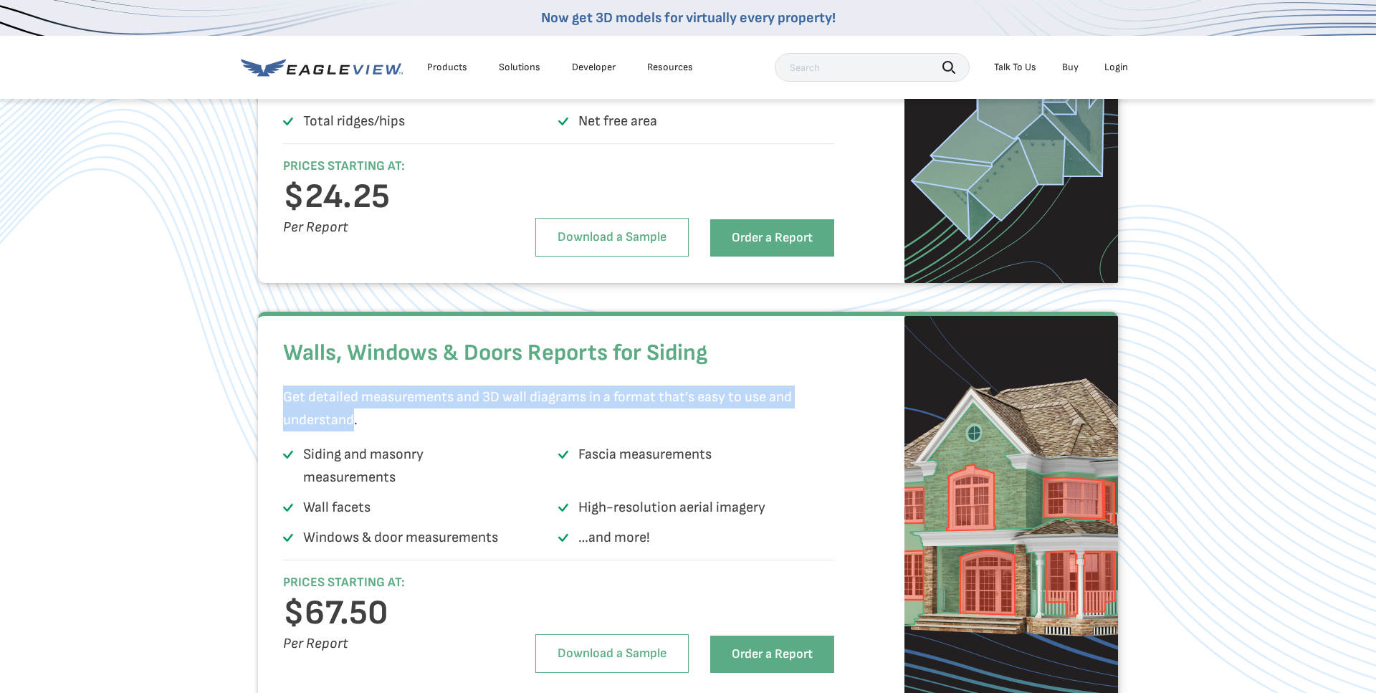
drag, startPoint x: 351, startPoint y: 450, endPoint x: 278, endPoint y: 428, distance: 76.4
click at [278, 428] on div "Walls, Windows & Doors Reports for Siding Get detailed measurements and 3D wall…" at bounding box center [688, 506] width 860 height 388
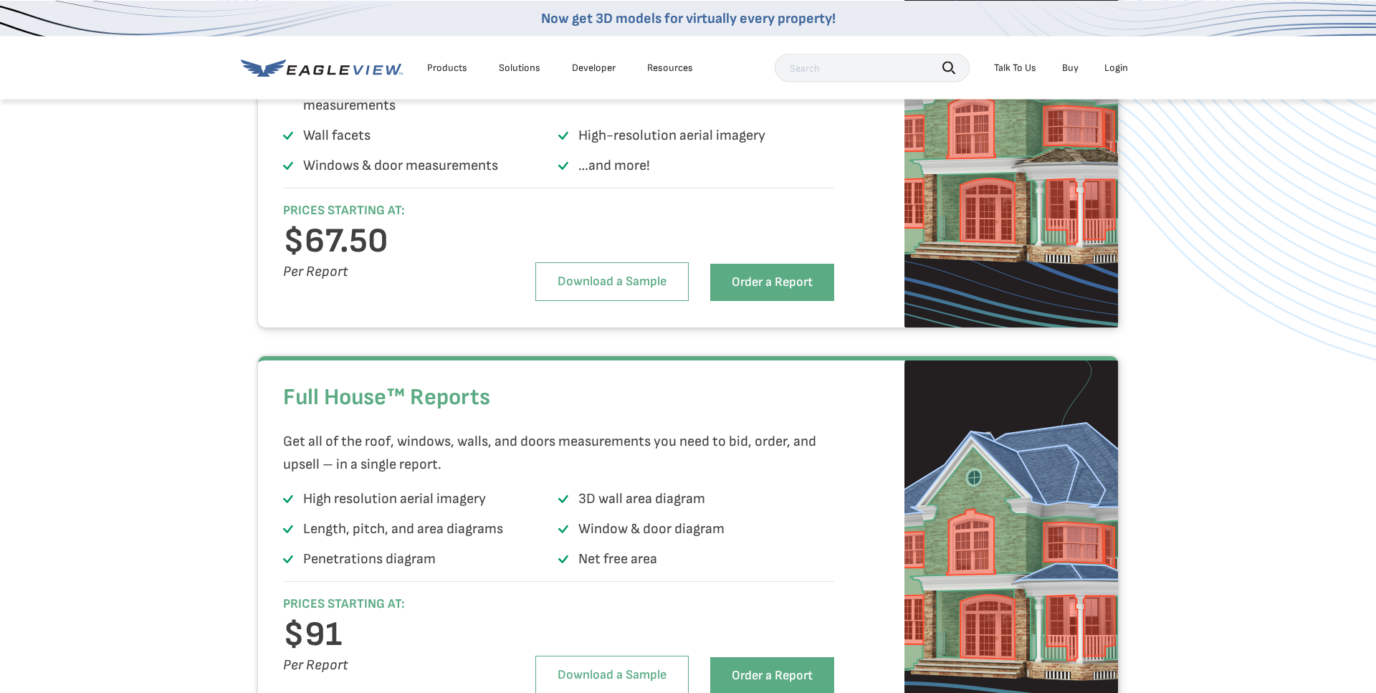
scroll to position [2681, 0]
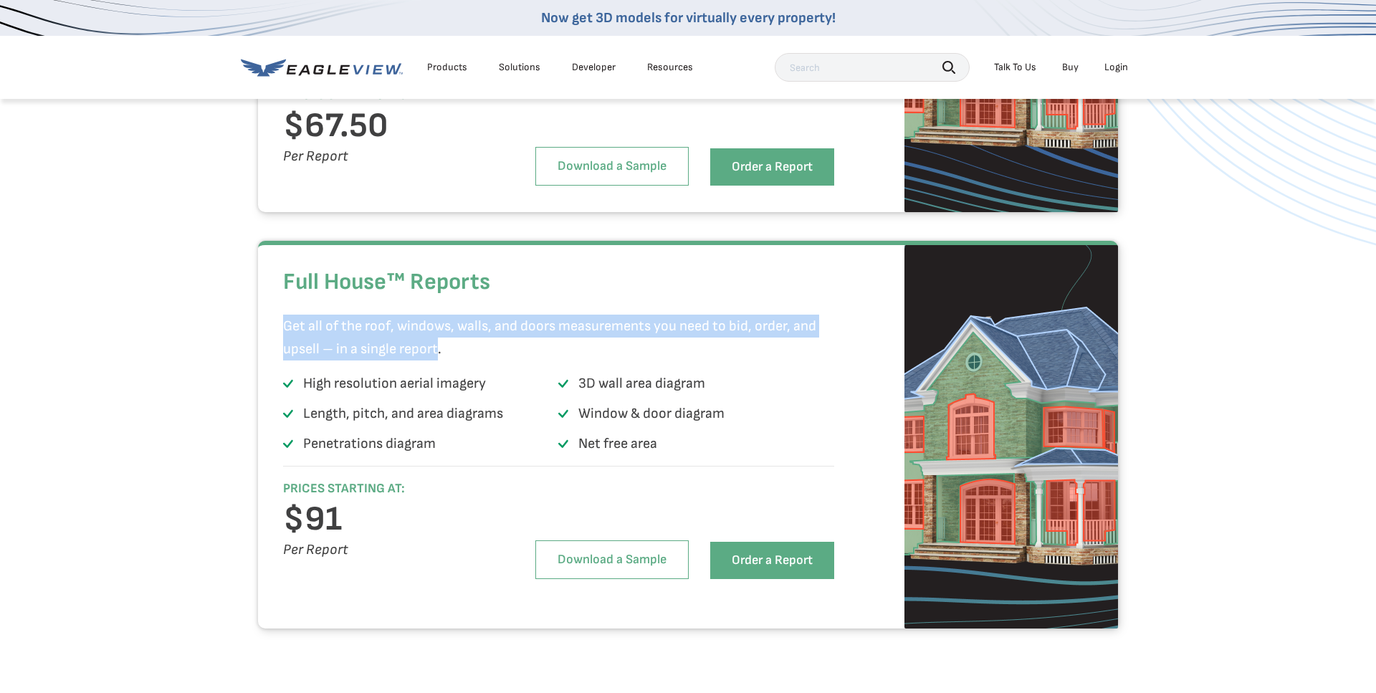
drag, startPoint x: 440, startPoint y: 379, endPoint x: 285, endPoint y: 355, distance: 156.8
click at [285, 355] on p "Get all of the roof, windows, walls, and doors measurements you need to bid, or…" at bounding box center [554, 338] width 543 height 46
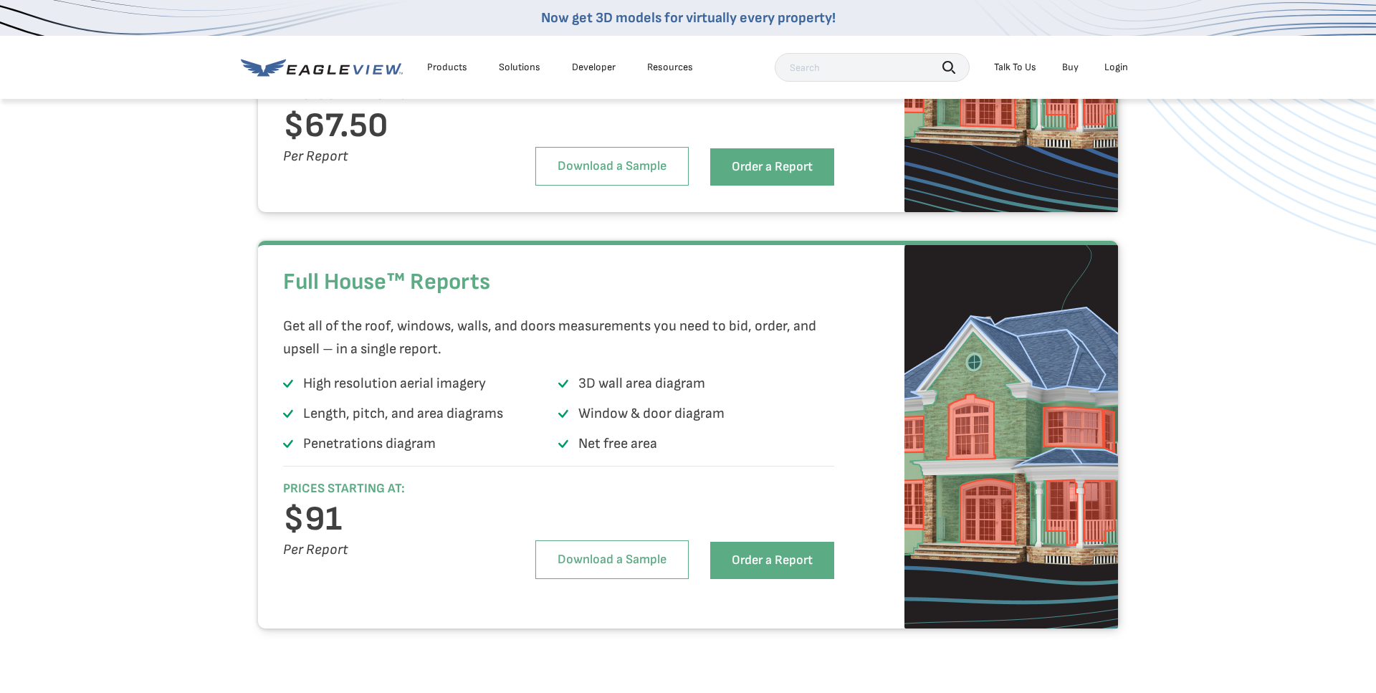
click at [446, 361] on p "Get all of the roof, windows, walls, and doors measurements you need to bid, or…" at bounding box center [554, 338] width 543 height 46
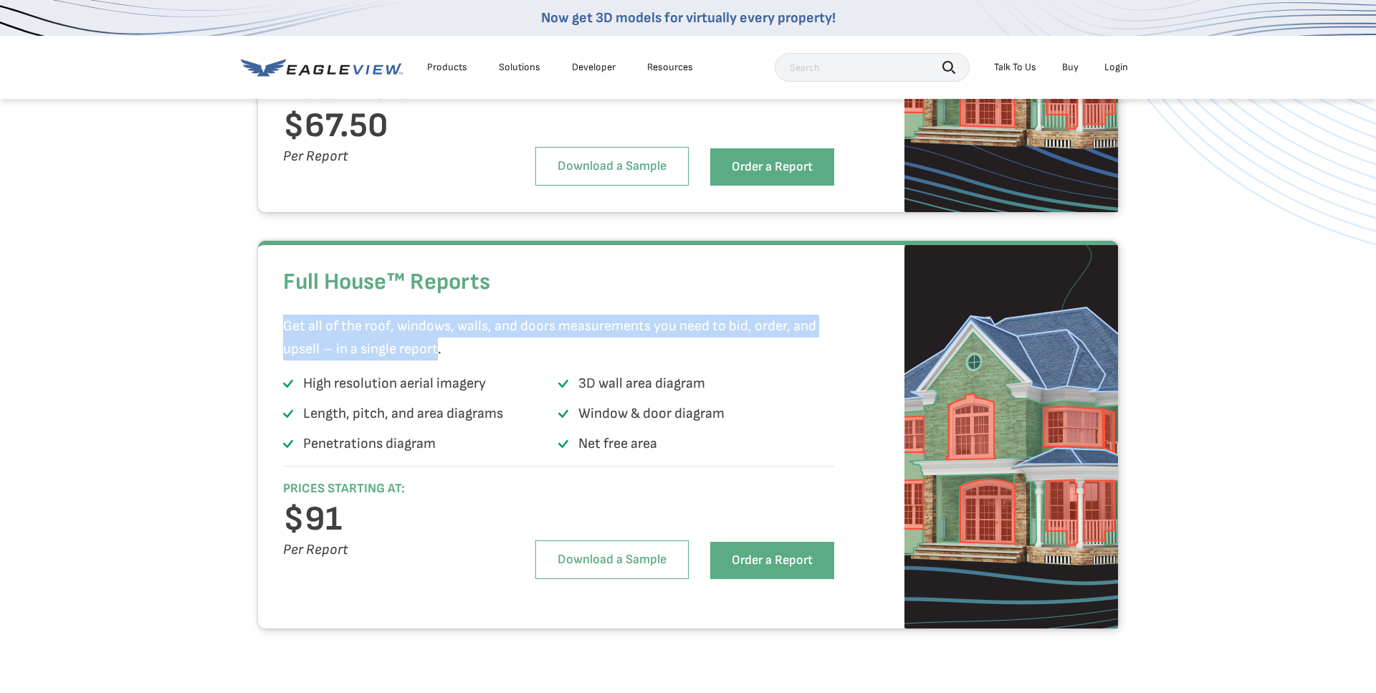
drag, startPoint x: 435, startPoint y: 381, endPoint x: 275, endPoint y: 358, distance: 161.6
click at [275, 358] on div "Full House™ Reports Get all of the roof, windows, walls, and doors measurements…" at bounding box center [688, 435] width 860 height 388
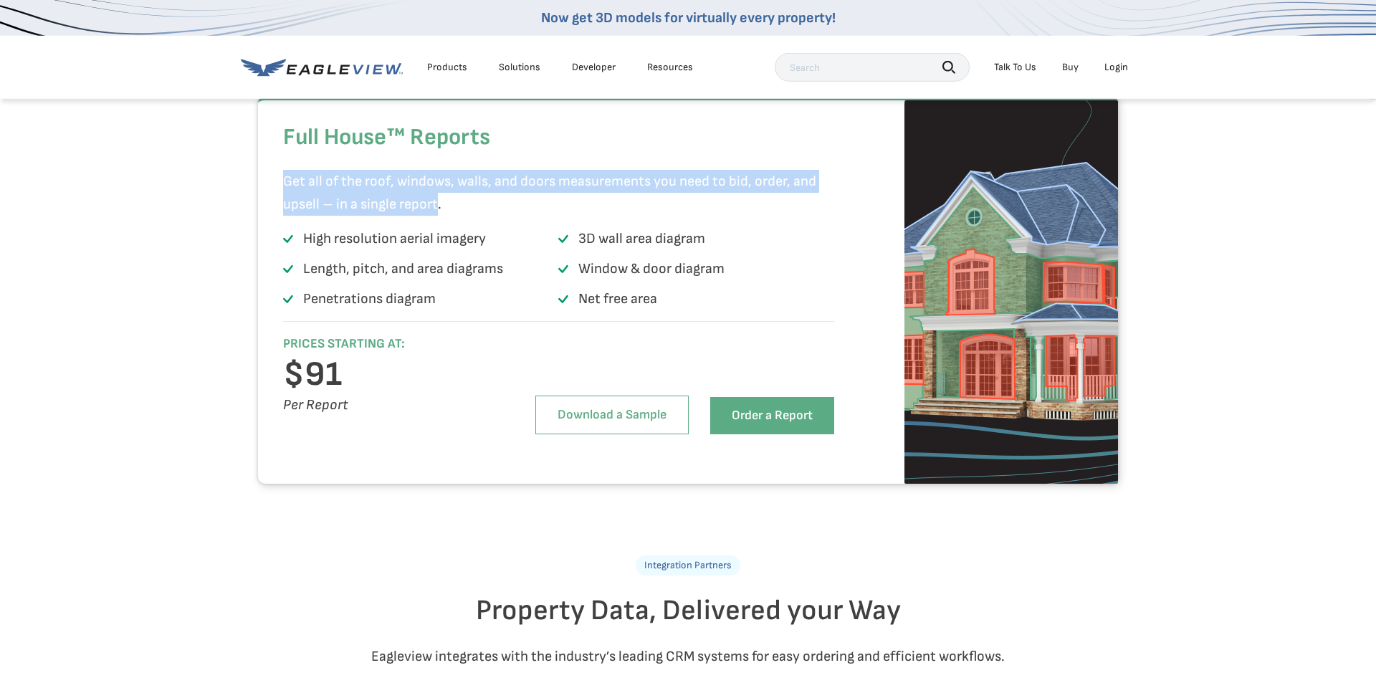
scroll to position [2925, 0]
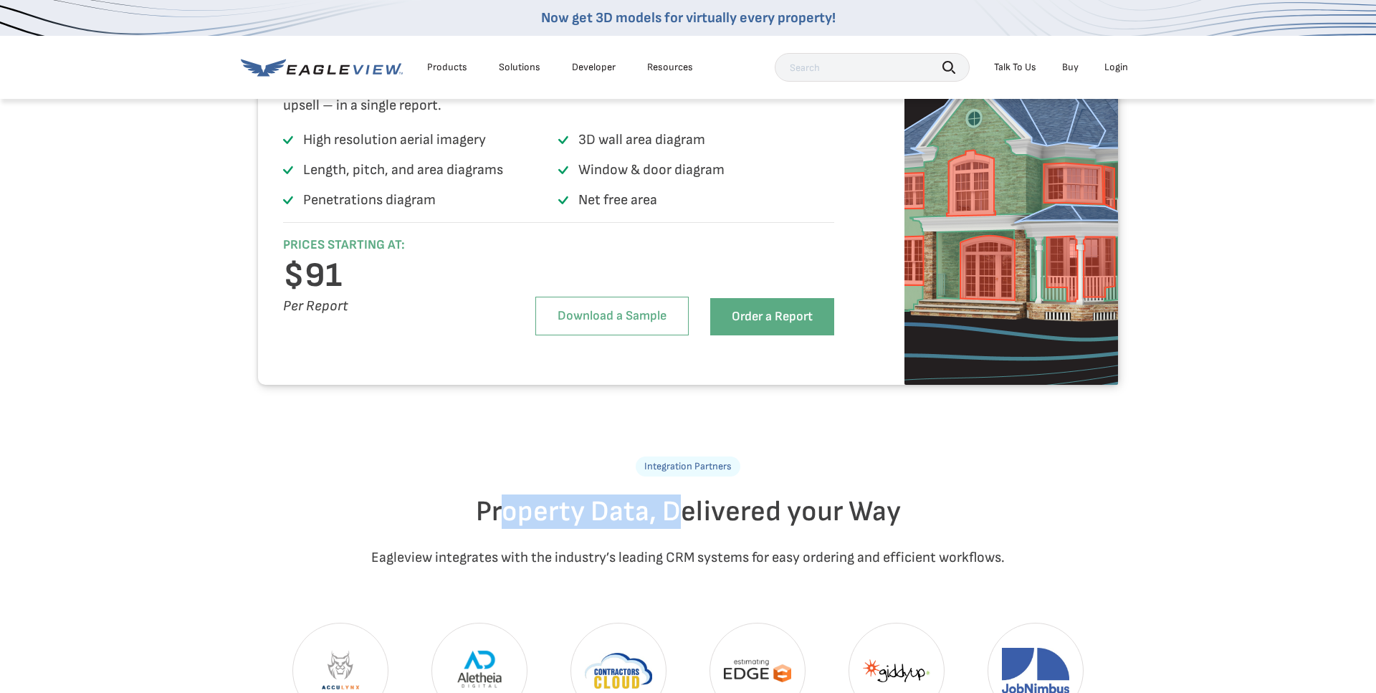
drag, startPoint x: 552, startPoint y: 549, endPoint x: 675, endPoint y: 552, distance: 122.6
click at [675, 529] on h2 "Property Data, Delivered your Way" at bounding box center [688, 512] width 839 height 34
click at [775, 529] on h2 "Property Data, Delivered your Way" at bounding box center [688, 512] width 839 height 34
drag, startPoint x: 880, startPoint y: 546, endPoint x: 509, endPoint y: 532, distance: 371.6
click at [509, 529] on h2 "Property Data, Delivered your Way" at bounding box center [688, 512] width 839 height 34
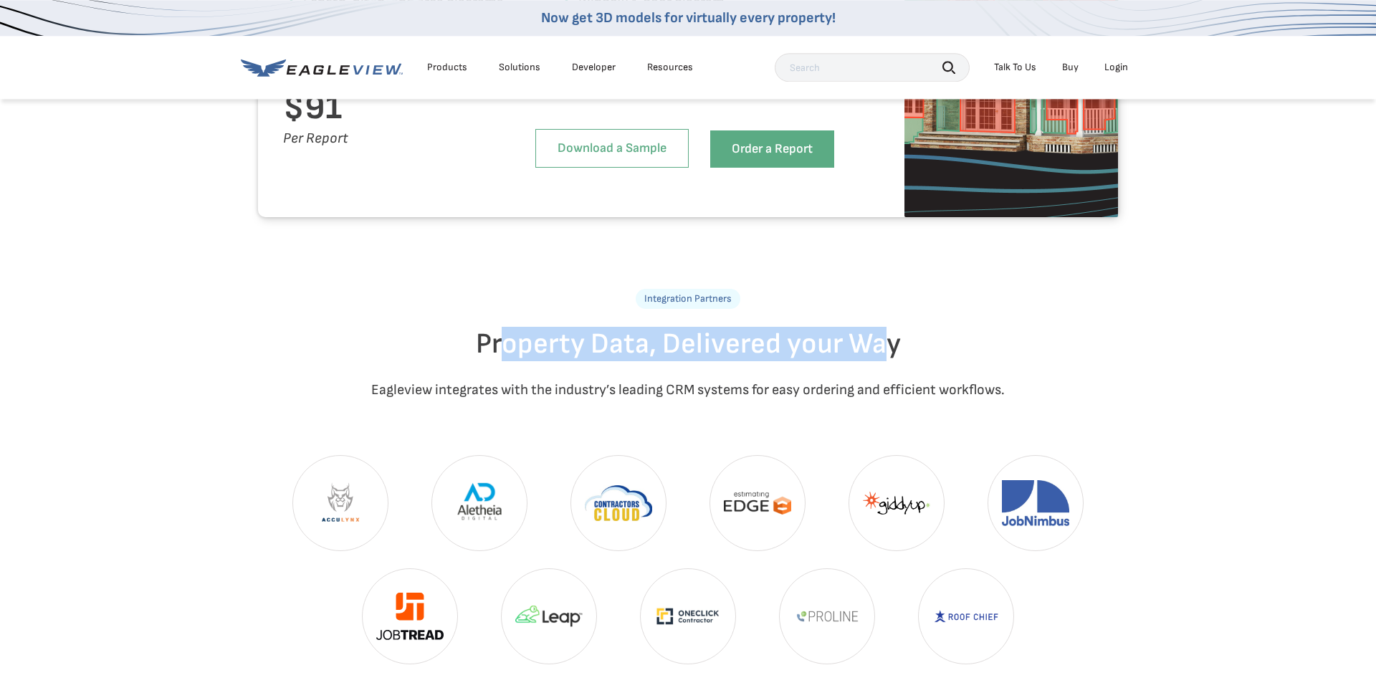
scroll to position [3169, 0]
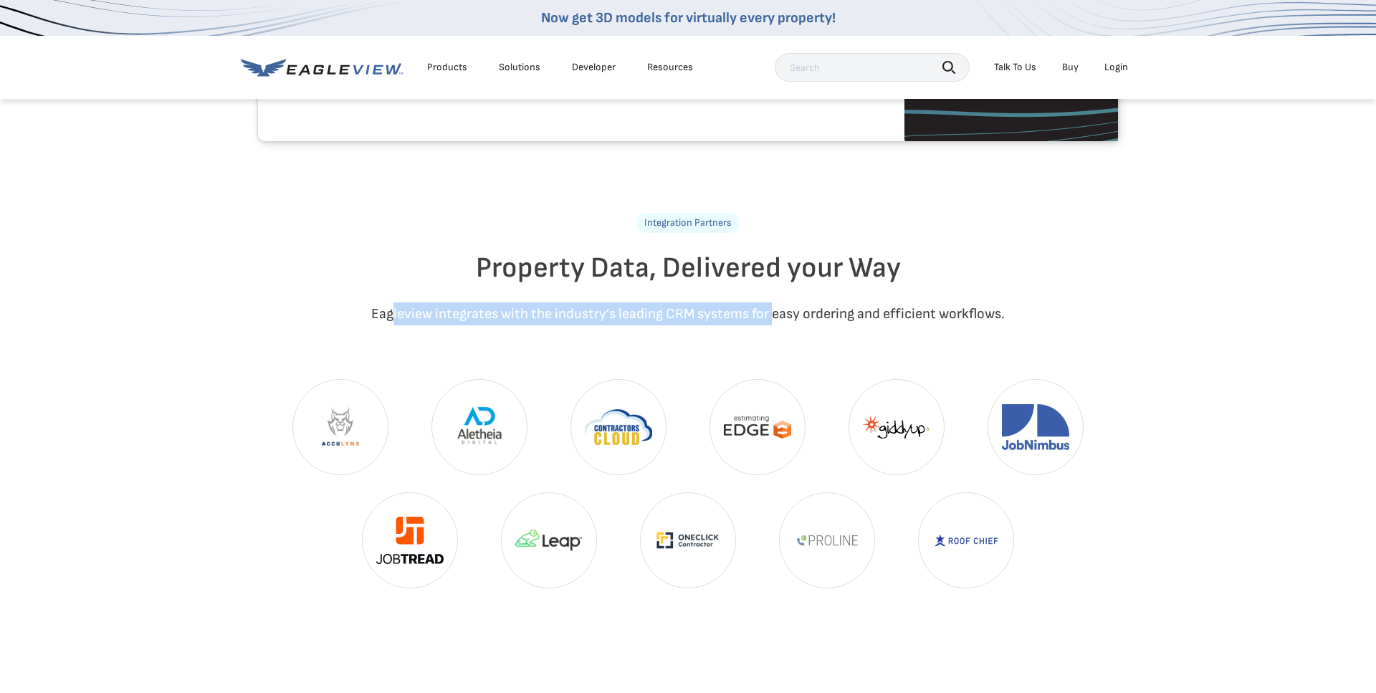
drag, startPoint x: 770, startPoint y: 350, endPoint x: 388, endPoint y: 343, distance: 382.2
click at [388, 325] on p "Eagleview integrates with the industry’s leading CRM systems for easy ordering …" at bounding box center [688, 314] width 839 height 23
click at [442, 325] on p "Eagleview integrates with the industry’s leading CRM systems for easy ordering …" at bounding box center [688, 314] width 839 height 23
drag, startPoint x: 369, startPoint y: 344, endPoint x: 1000, endPoint y: 346, distance: 630.9
click at [1000, 325] on p "Eagleview integrates with the industry’s leading CRM systems for easy ordering …" at bounding box center [688, 314] width 839 height 23
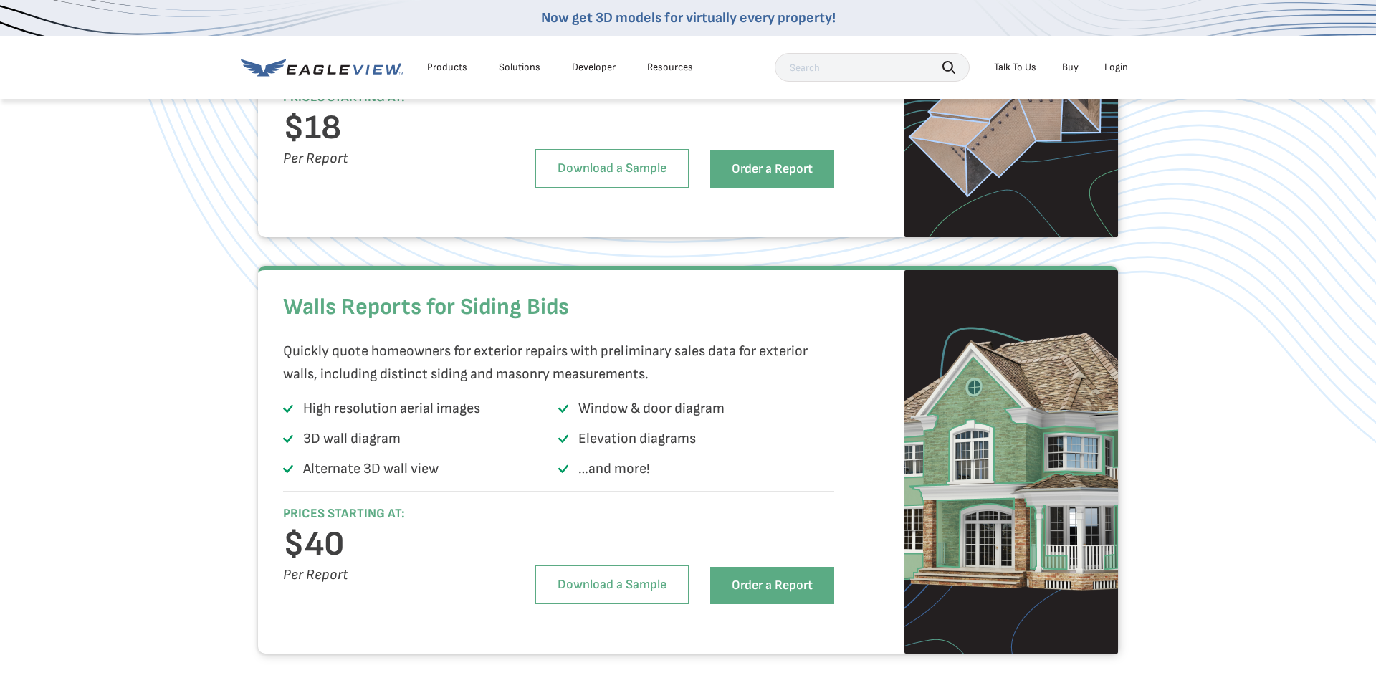
scroll to position [975, 0]
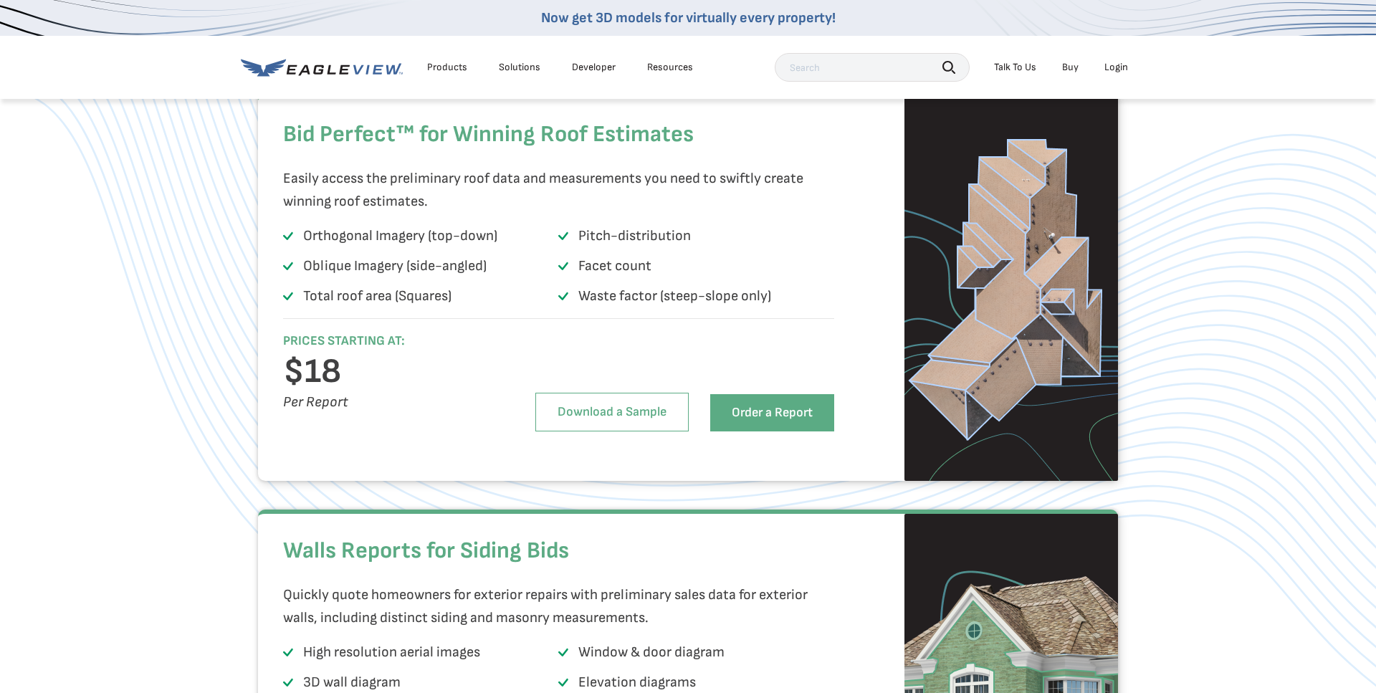
drag, startPoint x: 776, startPoint y: 328, endPoint x: 302, endPoint y: 270, distance: 478.2
click at [302, 270] on ul "Orthogonal Imagery (top-down) Pitch-distribution Oblique Imagery (side-angled) …" at bounding box center [558, 269] width 551 height 90
click at [464, 313] on li "Total roof area (Squares)" at bounding box center [420, 299] width 275 height 29
drag, startPoint x: 306, startPoint y: 265, endPoint x: 493, endPoint y: 299, distance: 189.4
click at [493, 299] on ul "Orthogonal Imagery (top-down) Pitch-distribution Oblique Imagery (side-angled) …" at bounding box center [558, 269] width 551 height 90
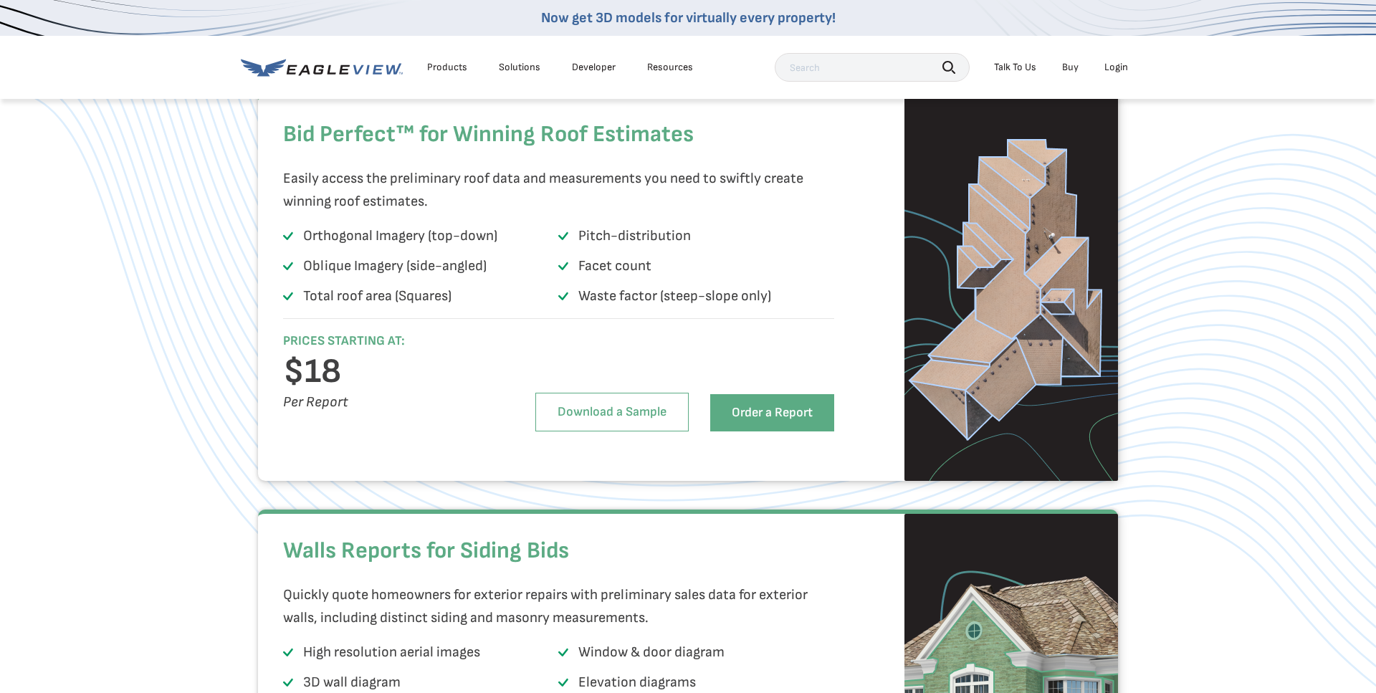
click at [493, 283] on li "Oblique Imagery (side-angled)" at bounding box center [420, 269] width 275 height 29
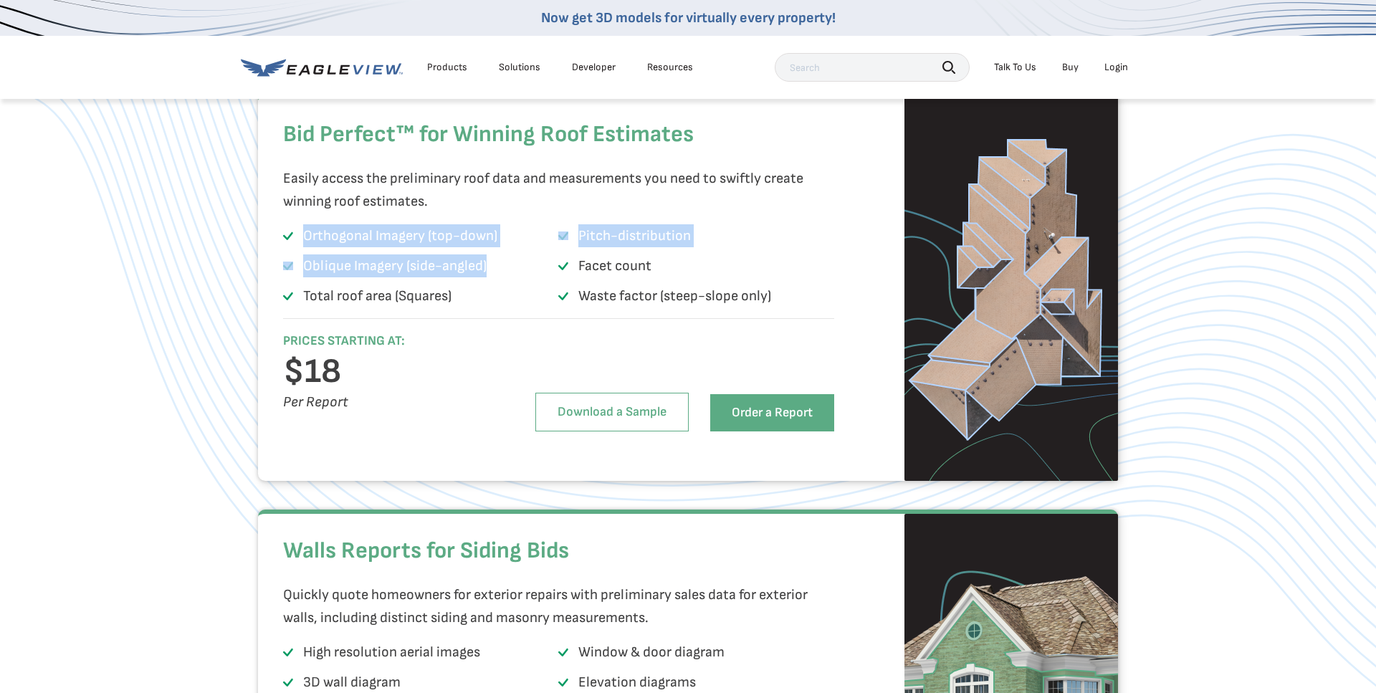
drag, startPoint x: 493, startPoint y: 299, endPoint x: 311, endPoint y: 271, distance: 183.5
click at [311, 271] on ul "Orthogonal Imagery (top-down) Pitch-distribution Oblique Imagery (side-angled) …" at bounding box center [558, 269] width 551 height 90
click at [564, 270] on img at bounding box center [563, 266] width 10 height 9
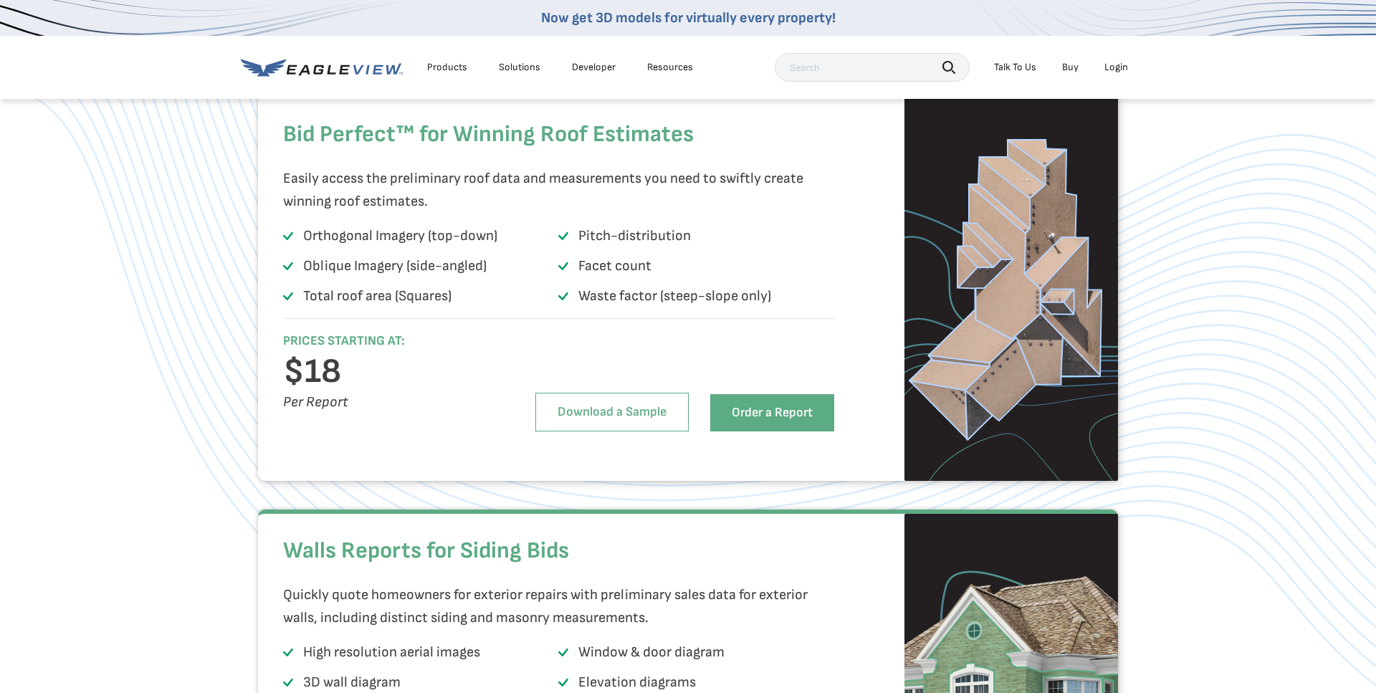
click at [493, 283] on li "Oblique Imagery (side-angled)" at bounding box center [420, 269] width 275 height 29
drag, startPoint x: 502, startPoint y: 297, endPoint x: 305, endPoint y: 271, distance: 198.8
click at [305, 271] on ul "Orthogonal Imagery (top-down) Pitch-distribution Oblique Imagery (side-angled) …" at bounding box center [558, 269] width 551 height 90
click at [513, 283] on li "Oblique Imagery (side-angled)" at bounding box center [420, 269] width 275 height 29
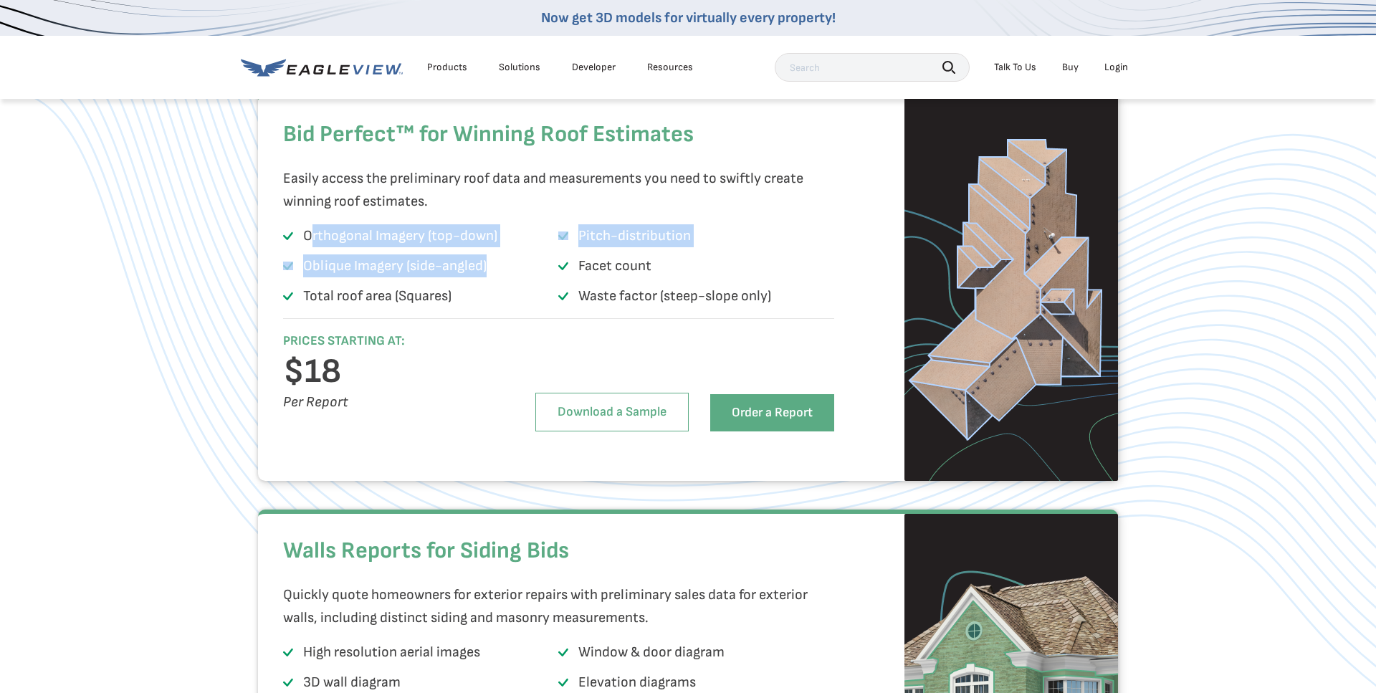
drag, startPoint x: 451, startPoint y: 300, endPoint x: 309, endPoint y: 274, distance: 144.3
click at [308, 274] on ul "Orthogonal Imagery (top-down) Pitch-distribution Oblique Imagery (side-angled) …" at bounding box center [558, 269] width 551 height 90
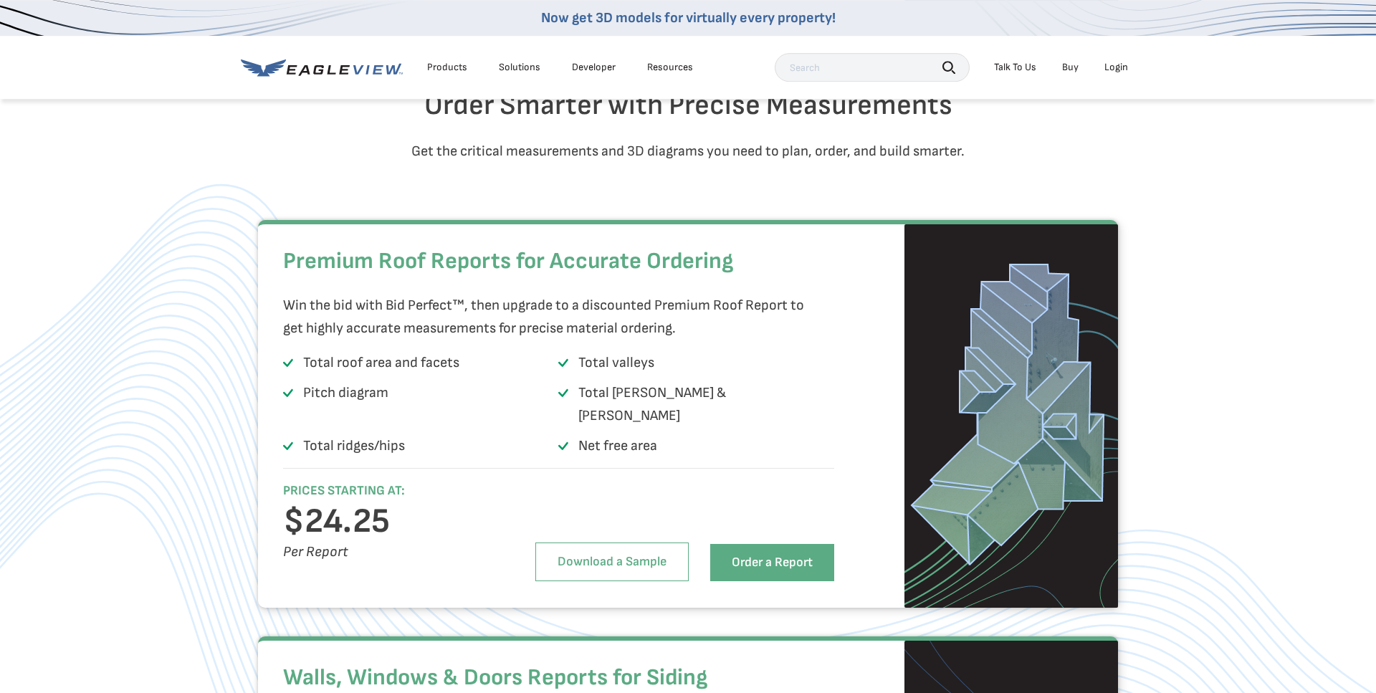
scroll to position [1950, 0]
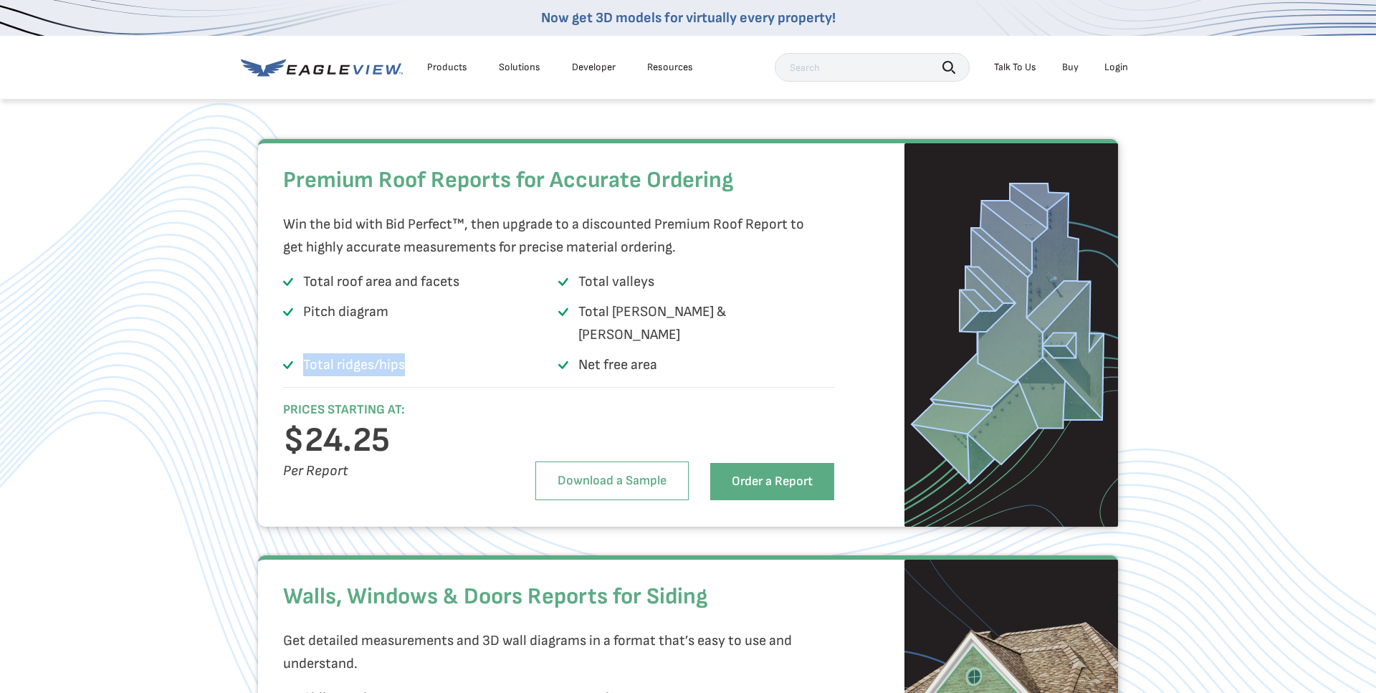
drag, startPoint x: 412, startPoint y: 380, endPoint x: 301, endPoint y: 376, distance: 110.5
click at [301, 376] on li "Total ridges/hips" at bounding box center [420, 367] width 275 height 29
click at [553, 366] on li "Total ridges/hips" at bounding box center [420, 367] width 275 height 29
drag, startPoint x: 664, startPoint y: 338, endPoint x: 581, endPoint y: 343, distance: 82.6
click at [582, 341] on p "Total [PERSON_NAME] & [PERSON_NAME]" at bounding box center [686, 323] width 215 height 46
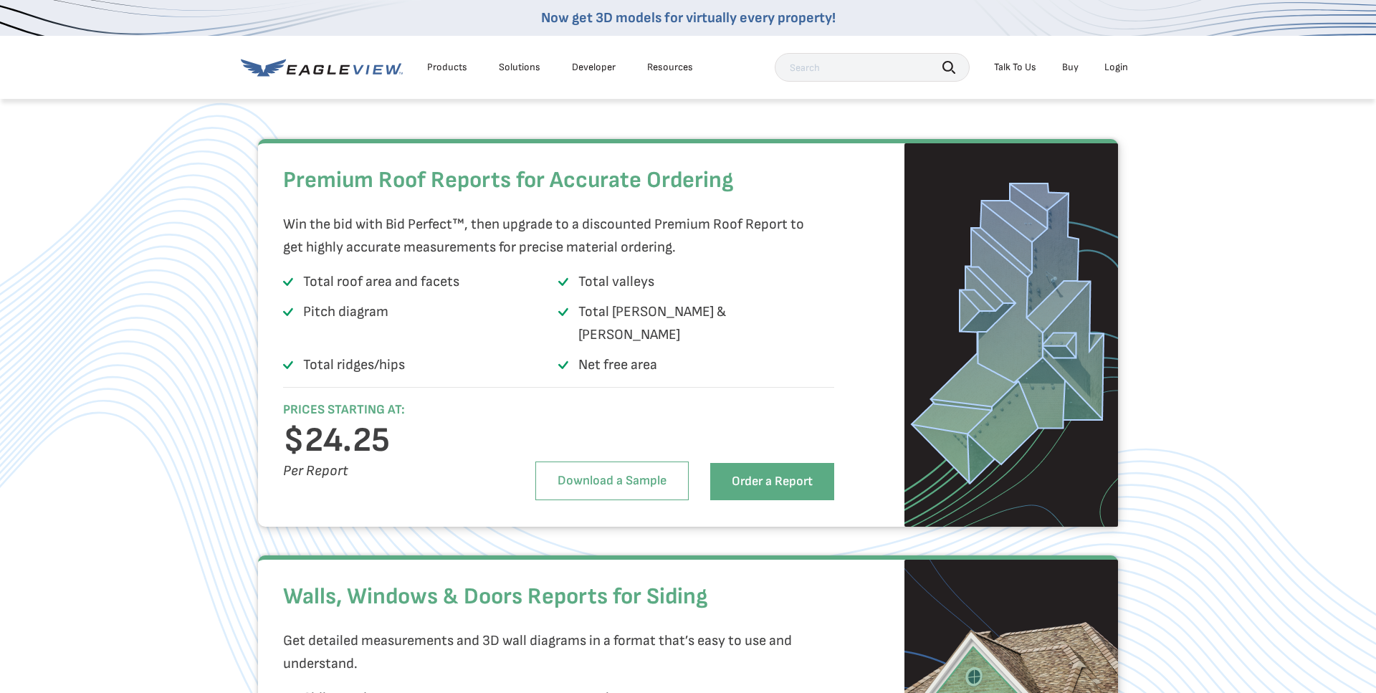
drag, startPoint x: 705, startPoint y: 356, endPoint x: 699, endPoint y: 351, distance: 7.6
click at [703, 352] on li "Total [PERSON_NAME] & [PERSON_NAME]" at bounding box center [695, 326] width 275 height 52
drag, startPoint x: 643, startPoint y: 345, endPoint x: 579, endPoint y: 341, distance: 64.6
click at [579, 341] on li "Total [PERSON_NAME] & [PERSON_NAME]" at bounding box center [695, 326] width 275 height 52
click at [389, 332] on li "Pitch diagram" at bounding box center [420, 326] width 275 height 52
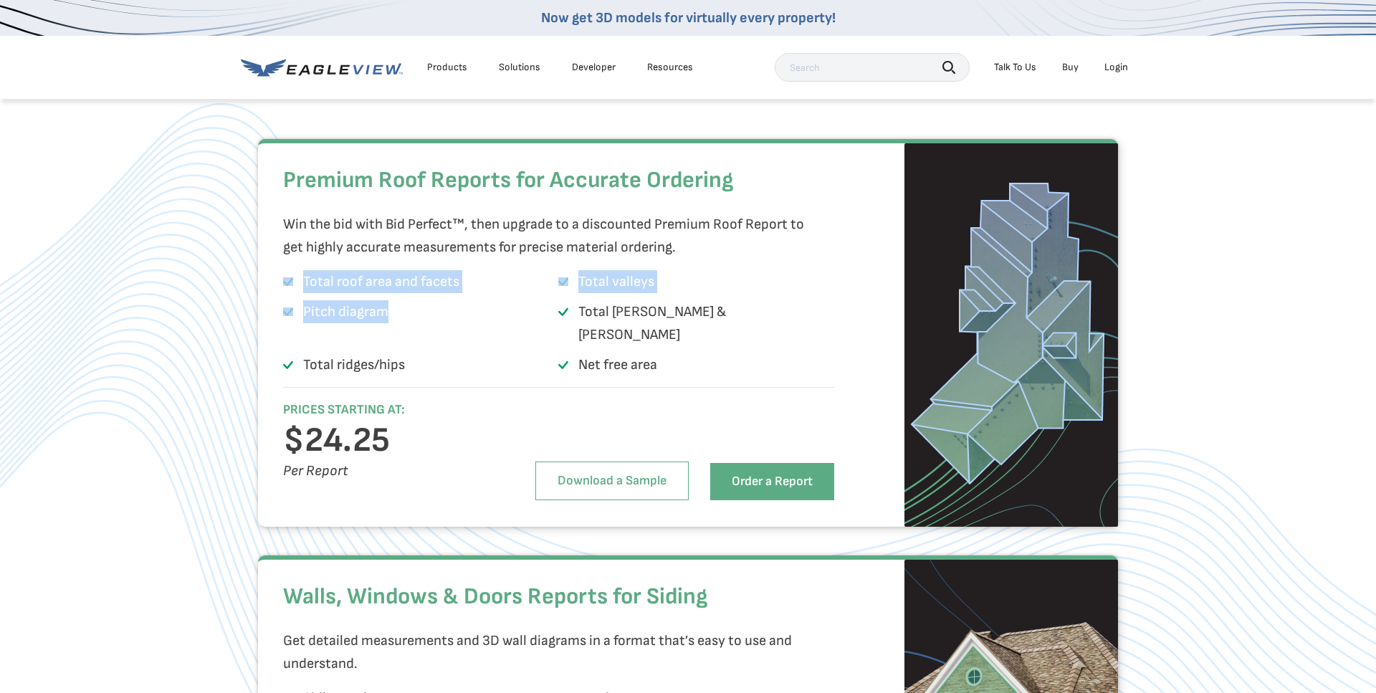
drag, startPoint x: 377, startPoint y: 338, endPoint x: 281, endPoint y: 304, distance: 101.8
click at [281, 304] on div "Premium Roof Reports for Accurate Ordering Win the bid with Bid Perfect™, then …" at bounding box center [688, 333] width 860 height 388
click at [384, 293] on p "Total roof area and facets" at bounding box center [381, 281] width 156 height 23
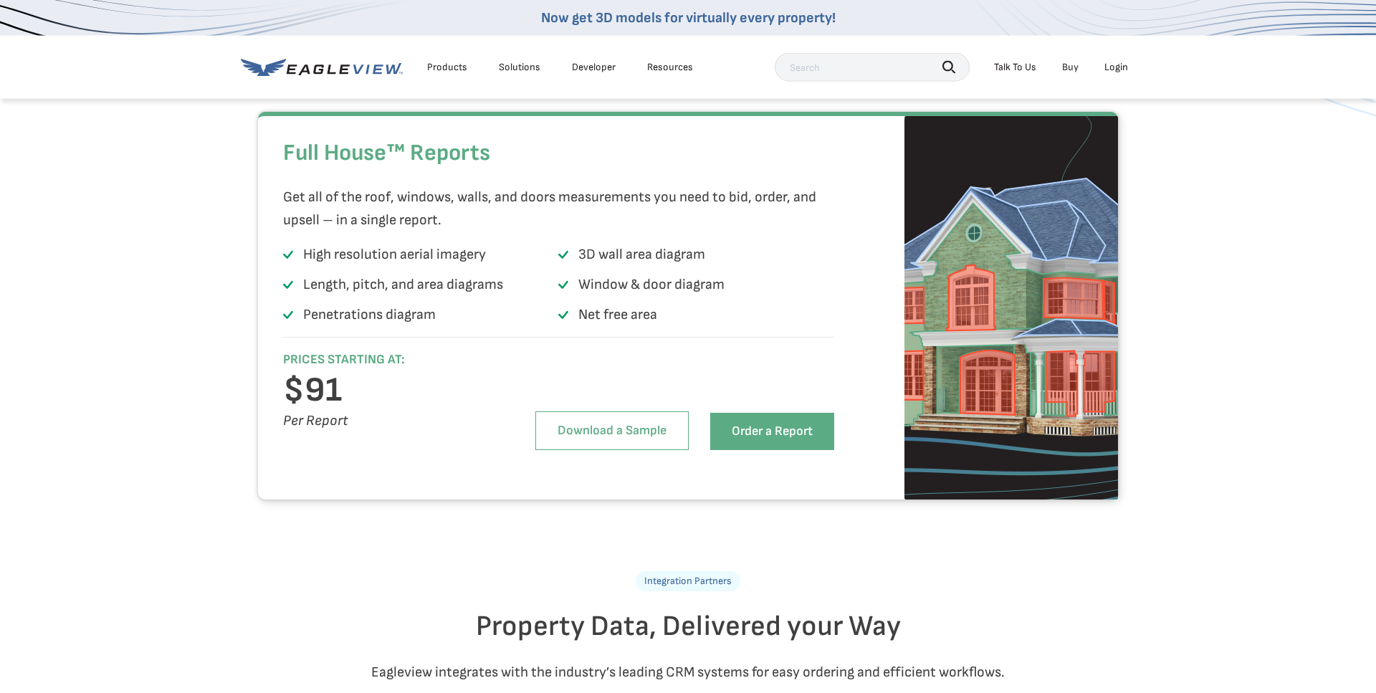
scroll to position [2681, 0]
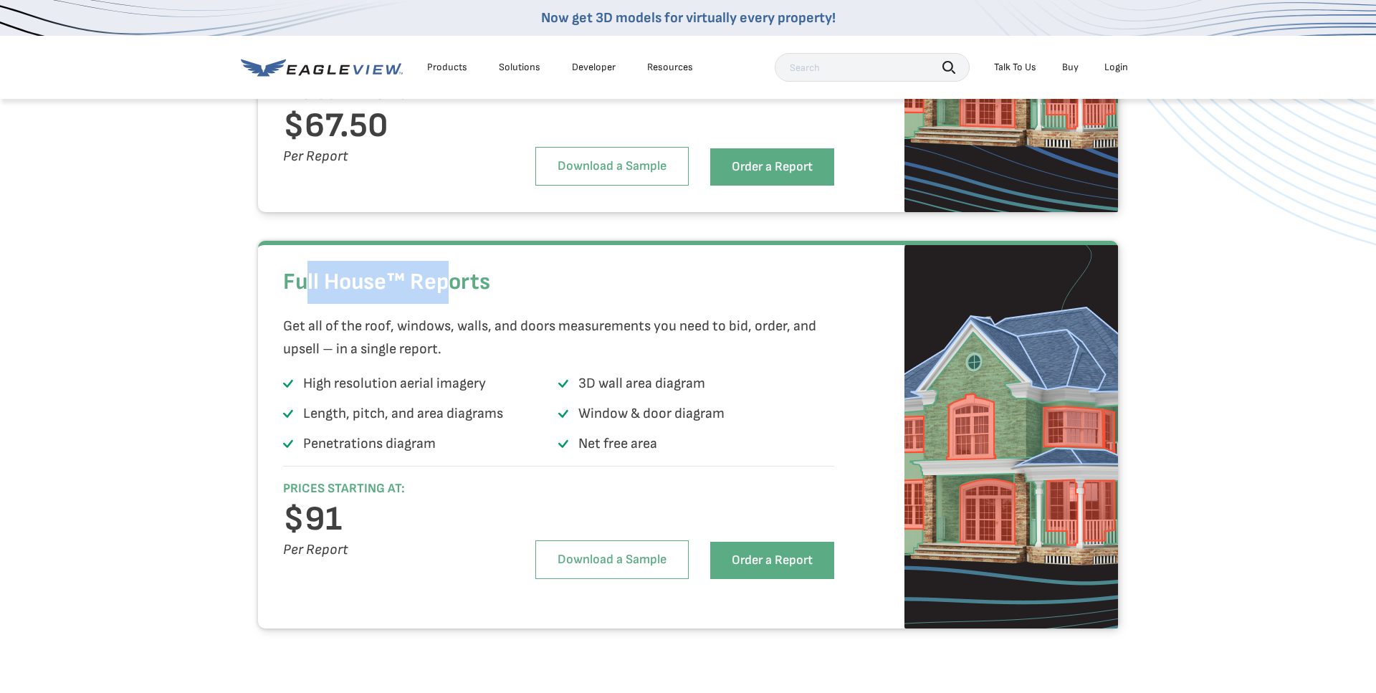
drag, startPoint x: 306, startPoint y: 315, endPoint x: 449, endPoint y: 325, distance: 143.0
click at [449, 304] on h2 "Full House™ Reports" at bounding box center [558, 282] width 551 height 43
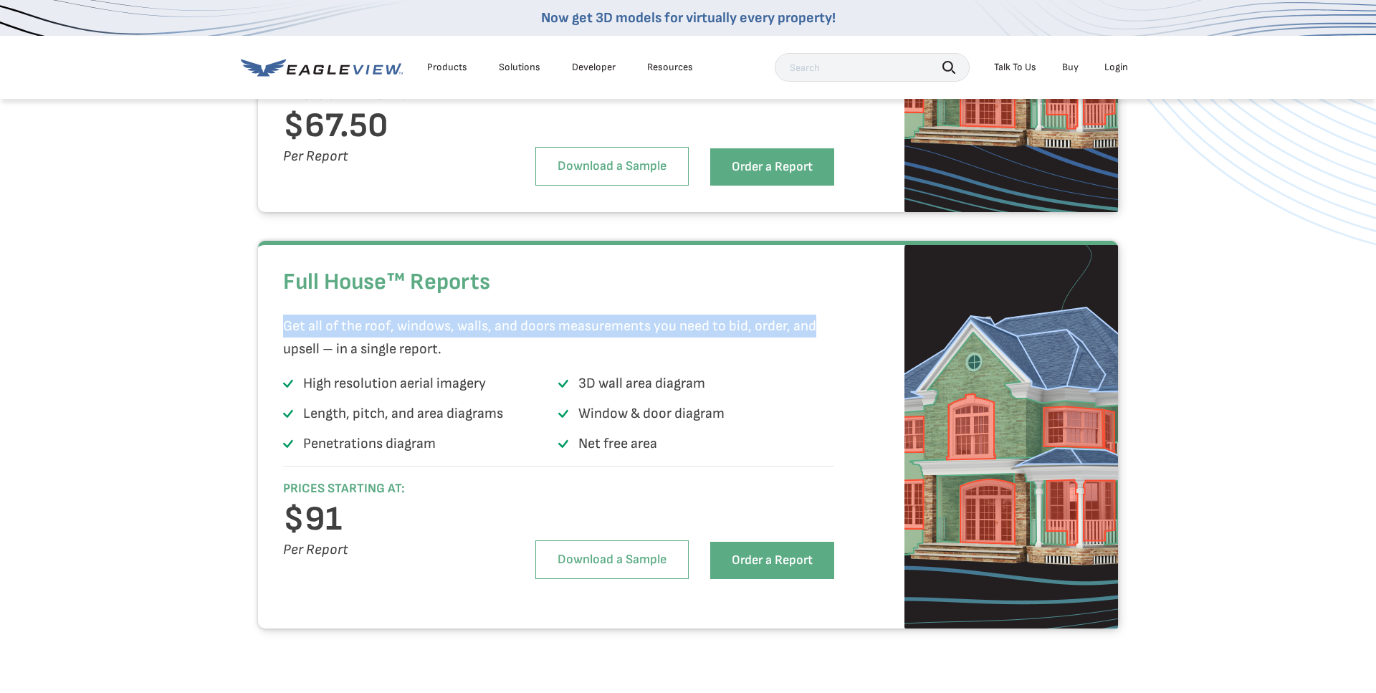
drag, startPoint x: 291, startPoint y: 357, endPoint x: 814, endPoint y: 357, distance: 522.6
click at [814, 357] on p "Get all of the roof, windows, walls, and doors measurements you need to bid, or…" at bounding box center [554, 338] width 543 height 46
click at [716, 361] on p "Get all of the roof, windows, walls, and doors measurements you need to bid, or…" at bounding box center [554, 338] width 543 height 46
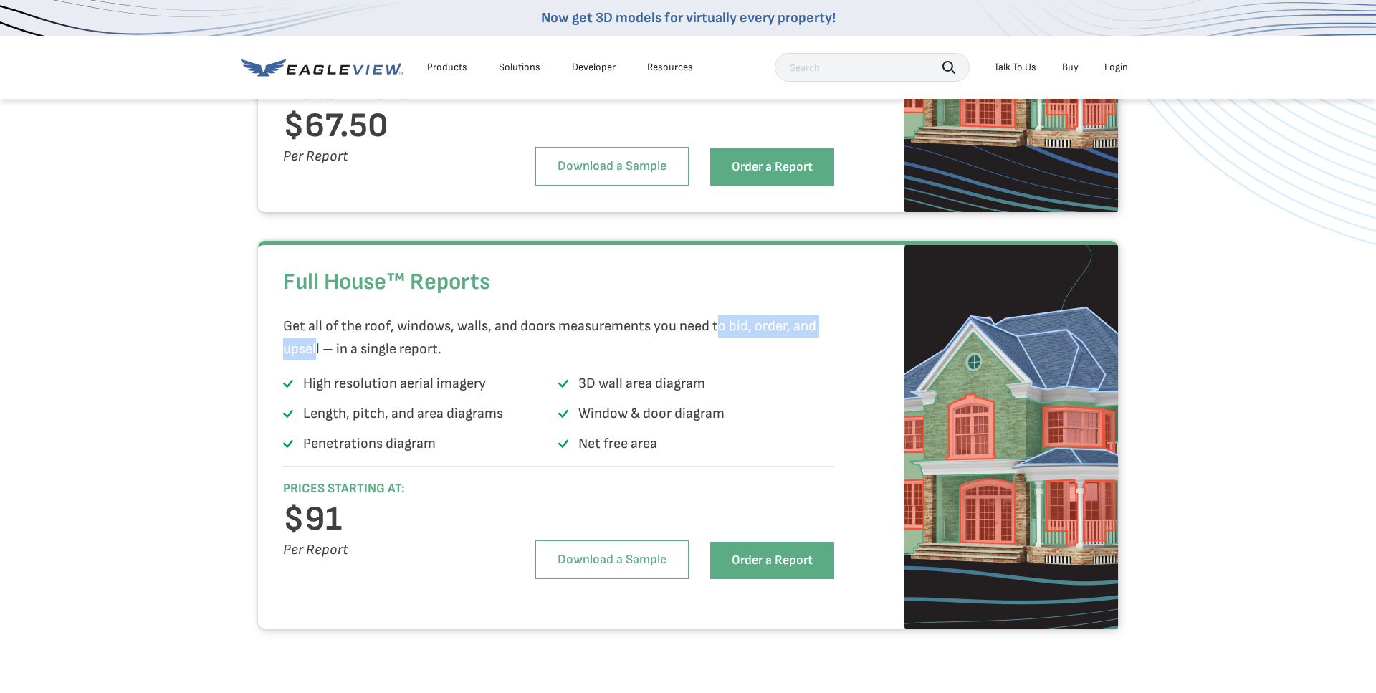
drag, startPoint x: 779, startPoint y: 356, endPoint x: 355, endPoint y: 377, distance: 424.2
click at [323, 361] on p "Get all of the roof, windows, walls, and doors measurements you need to bid, or…" at bounding box center [554, 338] width 543 height 46
click at [356, 361] on p "Get all of the roof, windows, walls, and doors measurements you need to bid, or…" at bounding box center [554, 338] width 543 height 46
drag, startPoint x: 328, startPoint y: 376, endPoint x: 427, endPoint y: 379, distance: 99.0
click at [427, 361] on p "Get all of the roof, windows, walls, and doors measurements you need to bid, or…" at bounding box center [554, 338] width 543 height 46
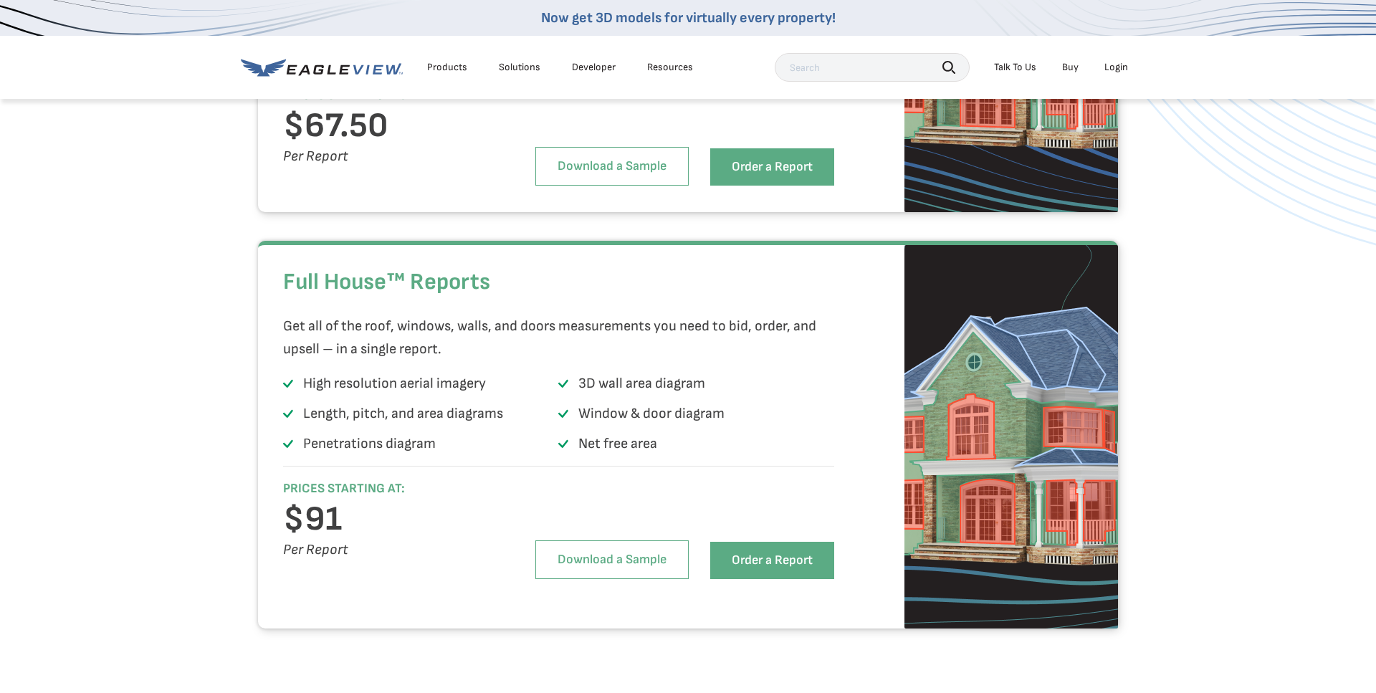
click at [456, 395] on p "High resolution aerial imagery" at bounding box center [394, 383] width 183 height 23
drag, startPoint x: 302, startPoint y: 408, endPoint x: 500, endPoint y: 423, distance: 199.2
click at [500, 401] on li "High resolution aerial imagery" at bounding box center [420, 386] width 275 height 29
drag, startPoint x: 652, startPoint y: 475, endPoint x: 531, endPoint y: 469, distance: 120.6
click at [541, 462] on ul "High resolution aerial imagery 3D wall area diagram Length, pitch, and area dia…" at bounding box center [558, 417] width 551 height 90
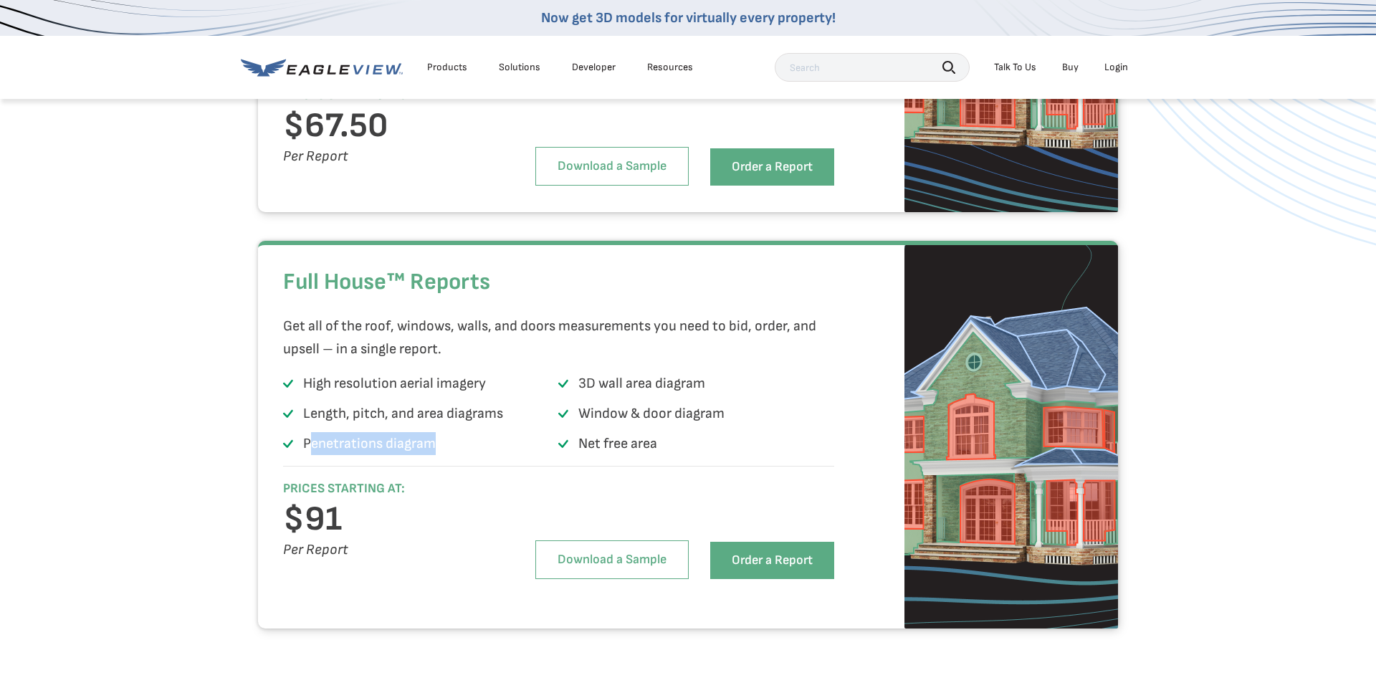
drag, startPoint x: 431, startPoint y: 477, endPoint x: 308, endPoint y: 474, distance: 123.3
click at [308, 455] on p "Penetrations diagram" at bounding box center [369, 443] width 133 height 23
click at [403, 455] on p "Penetrations diagram" at bounding box center [369, 443] width 133 height 23
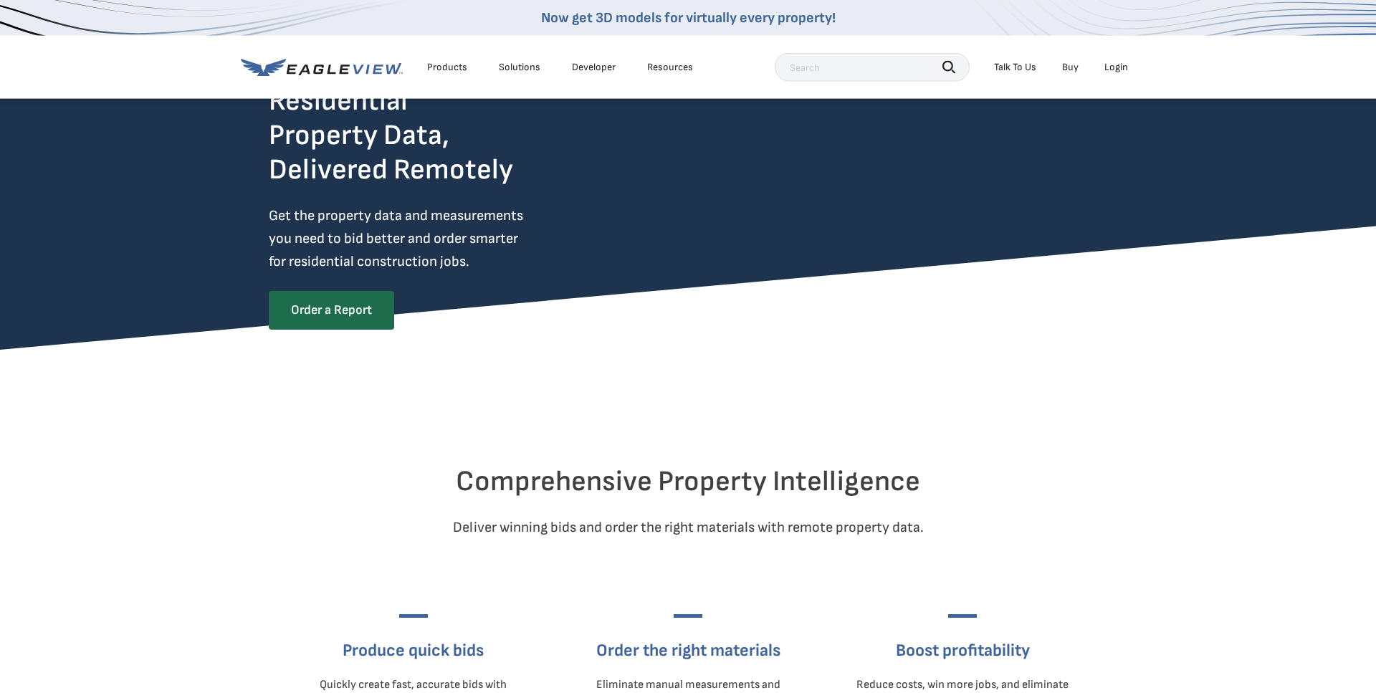
scroll to position [0, 0]
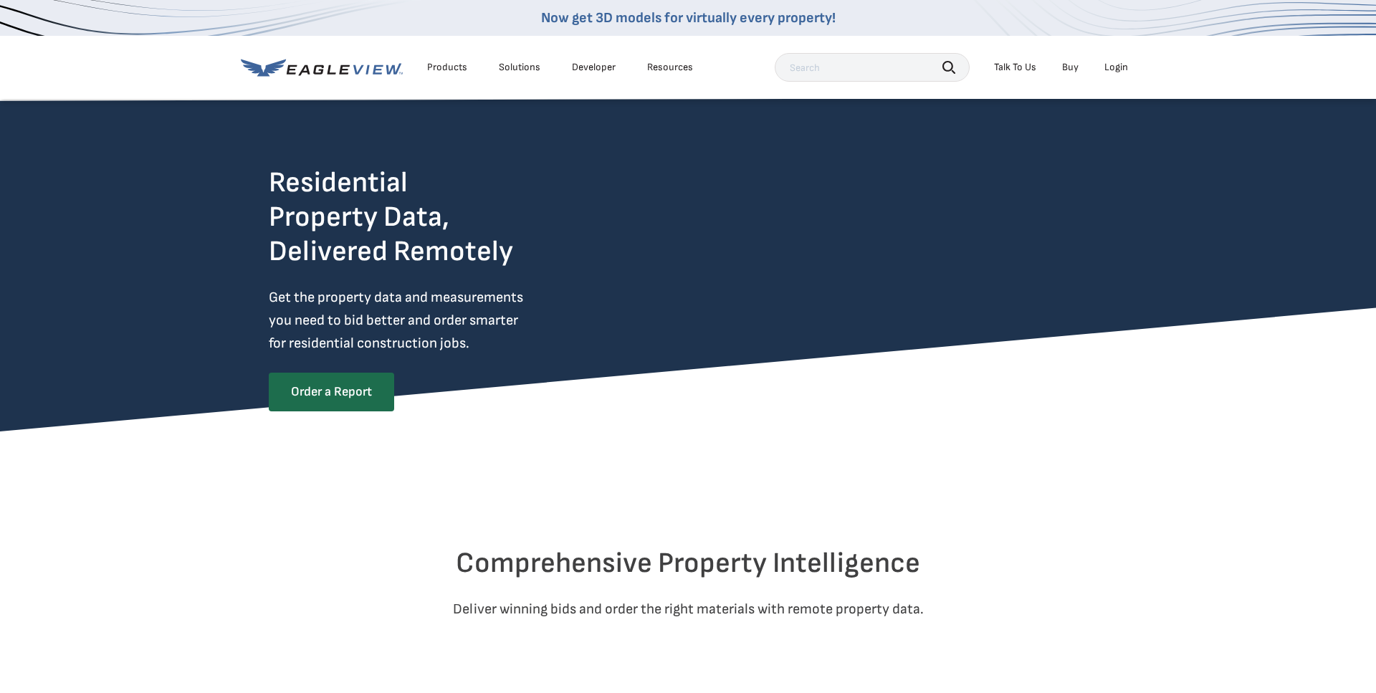
drag, startPoint x: 523, startPoint y: 42, endPoint x: 479, endPoint y: 57, distance: 46.7
click at [523, 42] on div "Products Solutions Developer Resources Search Talk To Us Buy Login" at bounding box center [688, 67] width 895 height 63
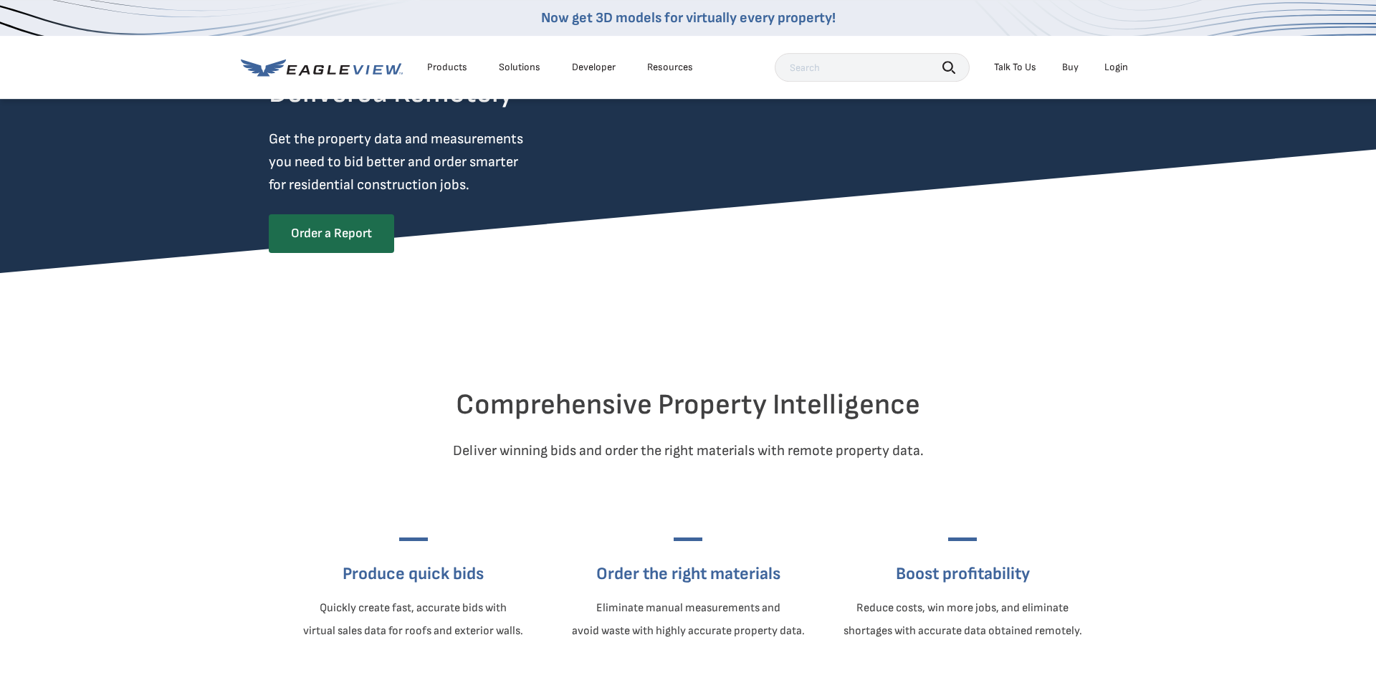
scroll to position [244, 0]
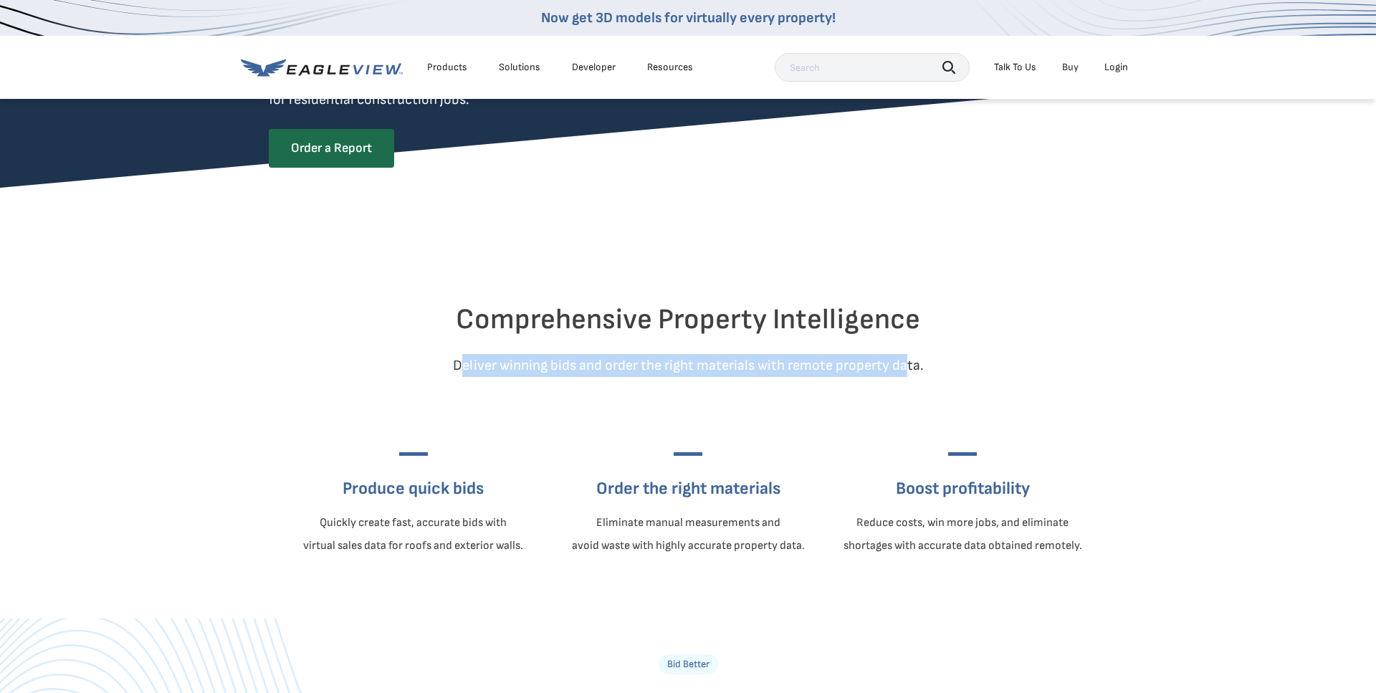
drag, startPoint x: 465, startPoint y: 399, endPoint x: 906, endPoint y: 393, distance: 441.7
click at [906, 377] on p "Deliver winning bids and order the right materials with remote property data." at bounding box center [688, 365] width 839 height 23
click at [776, 377] on p "Deliver winning bids and order the right materials with remote property data." at bounding box center [688, 365] width 839 height 23
drag, startPoint x: 756, startPoint y: 396, endPoint x: 911, endPoint y: 398, distance: 154.9
click at [911, 377] on p "Deliver winning bids and order the right materials with remote property data." at bounding box center [688, 365] width 839 height 23
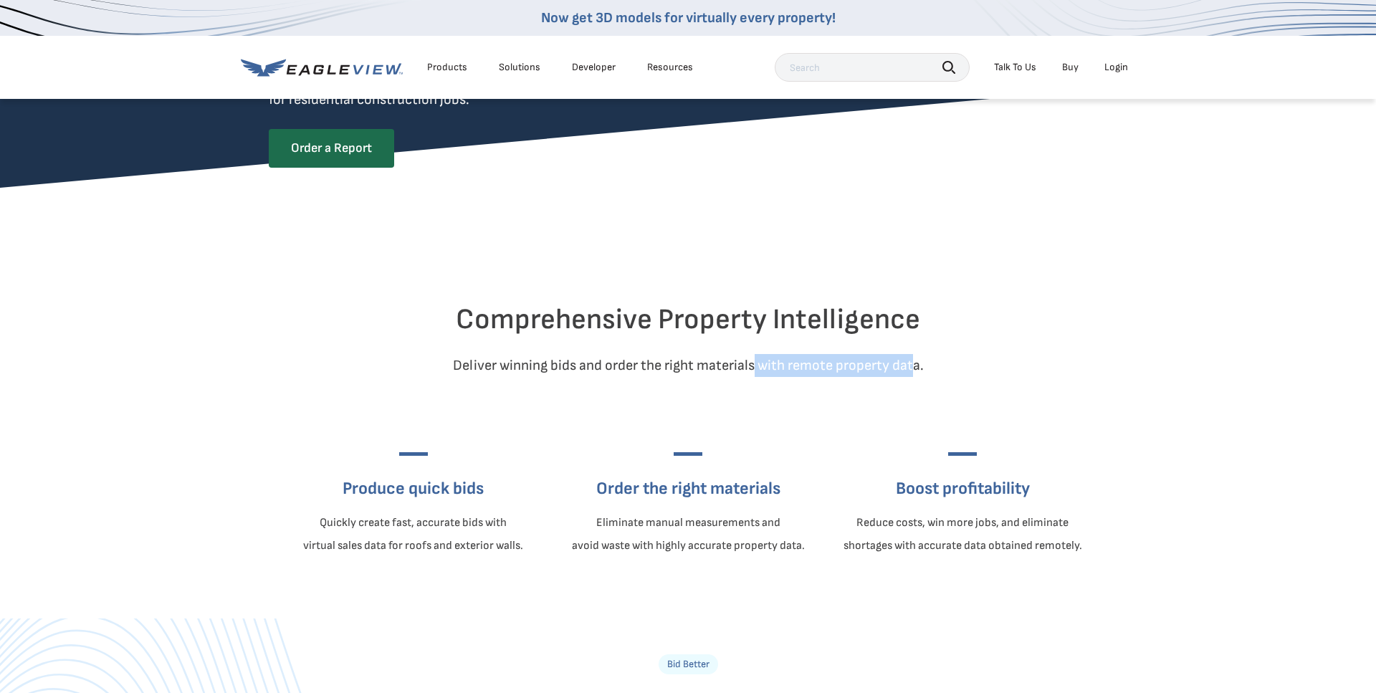
drag, startPoint x: 839, startPoint y: 399, endPoint x: 747, endPoint y: 417, distance: 93.6
click at [838, 377] on p "Deliver winning bids and order the right materials with remote property data." at bounding box center [688, 365] width 839 height 23
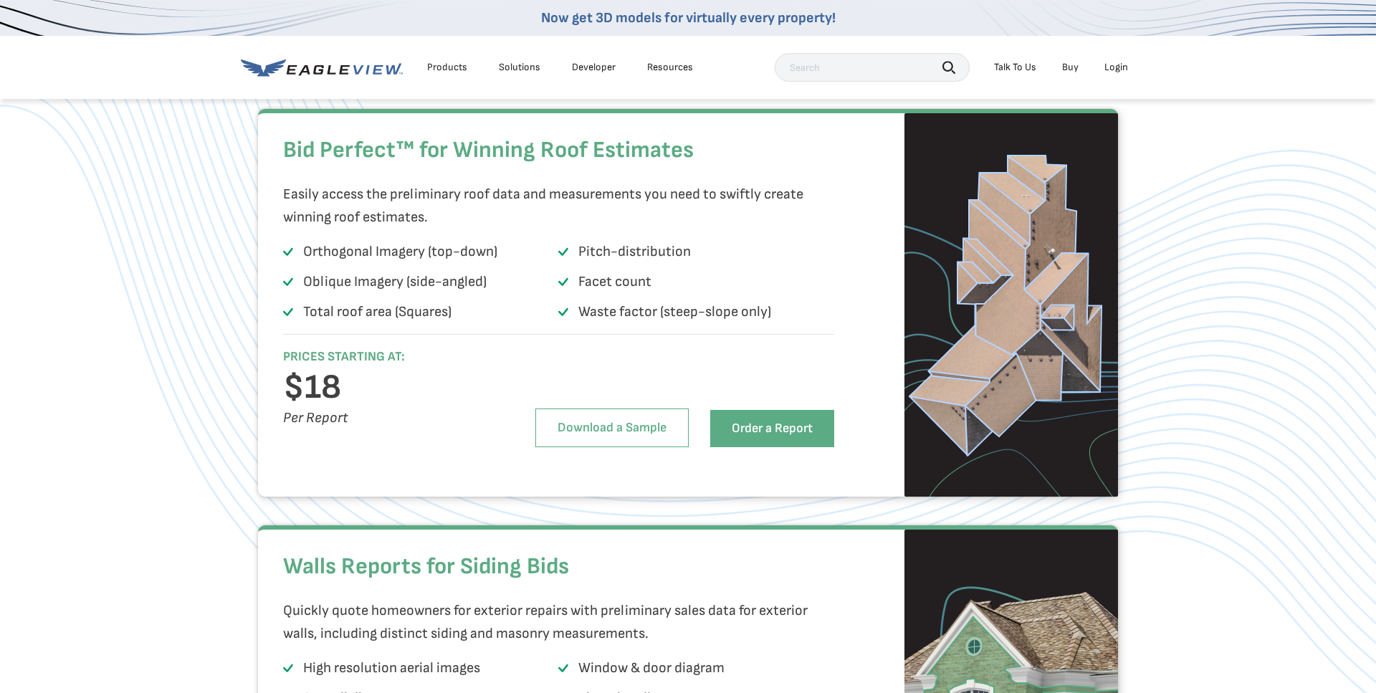
scroll to position [975, 0]
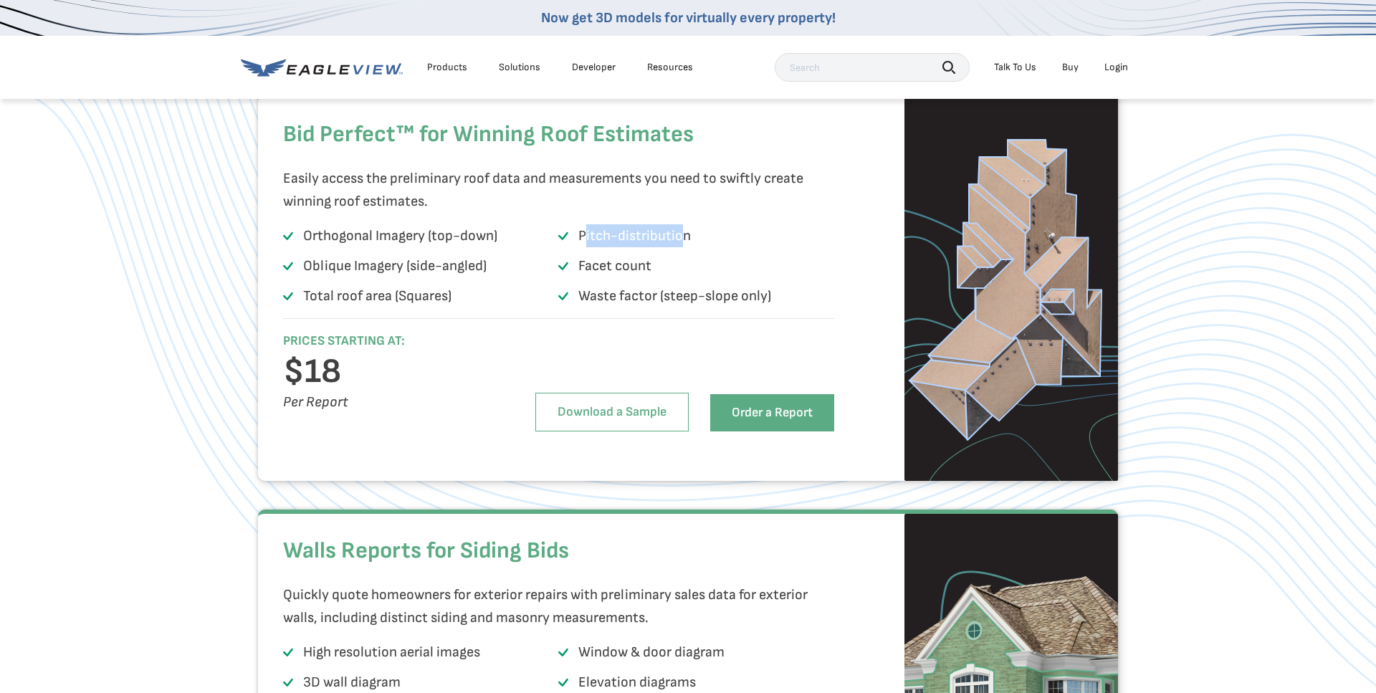
drag, startPoint x: 584, startPoint y: 268, endPoint x: 678, endPoint y: 269, distance: 93.9
click at [678, 247] on p "Pitch-distribution" at bounding box center [635, 235] width 113 height 23
click at [1216, 460] on div "Bid Perfect™ for Winning Roof Estimates Easily access the preliminary roof data…" at bounding box center [688, 287] width 1376 height 388
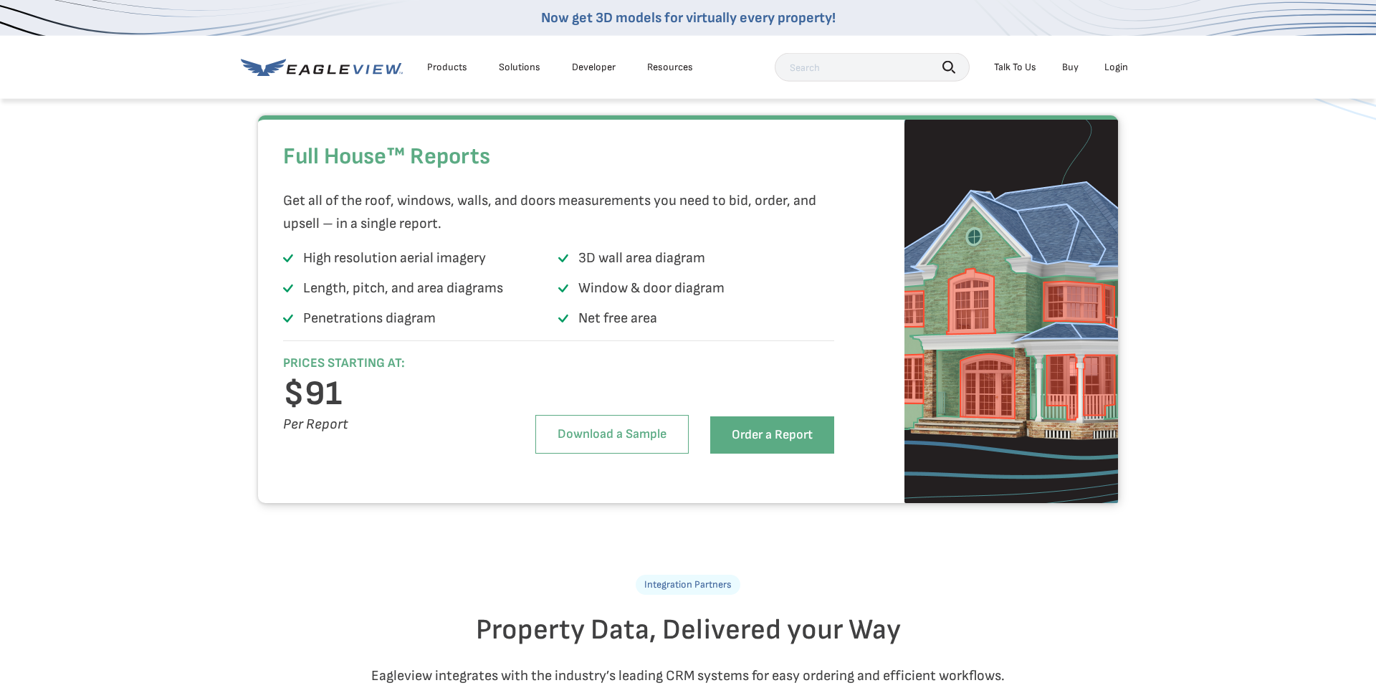
scroll to position [2792, 0]
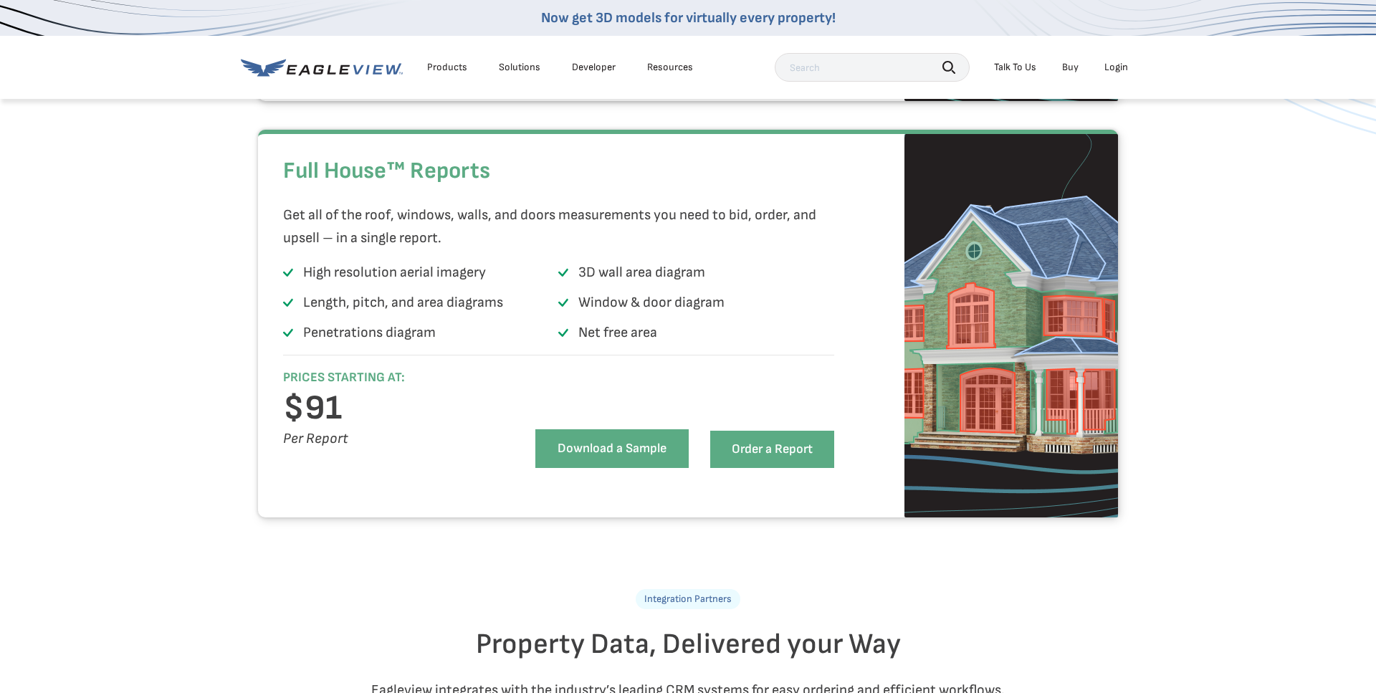
click at [652, 468] on link "Download a Sample" at bounding box center [612, 448] width 153 height 39
click at [455, 67] on div "Products" at bounding box center [447, 67] width 40 height 13
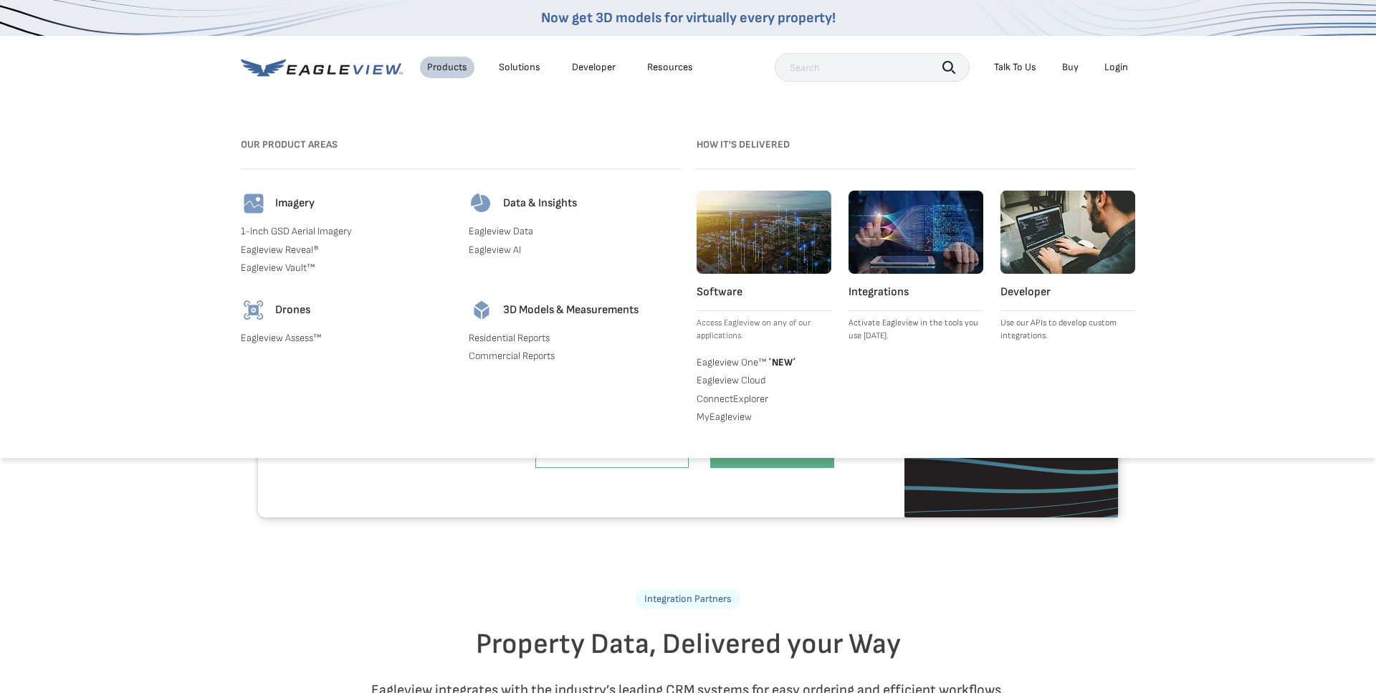
click at [168, 100] on nav "Now get 3D models for virtually every property! Products Solutions Developer Re…" at bounding box center [688, 229] width 1376 height 458
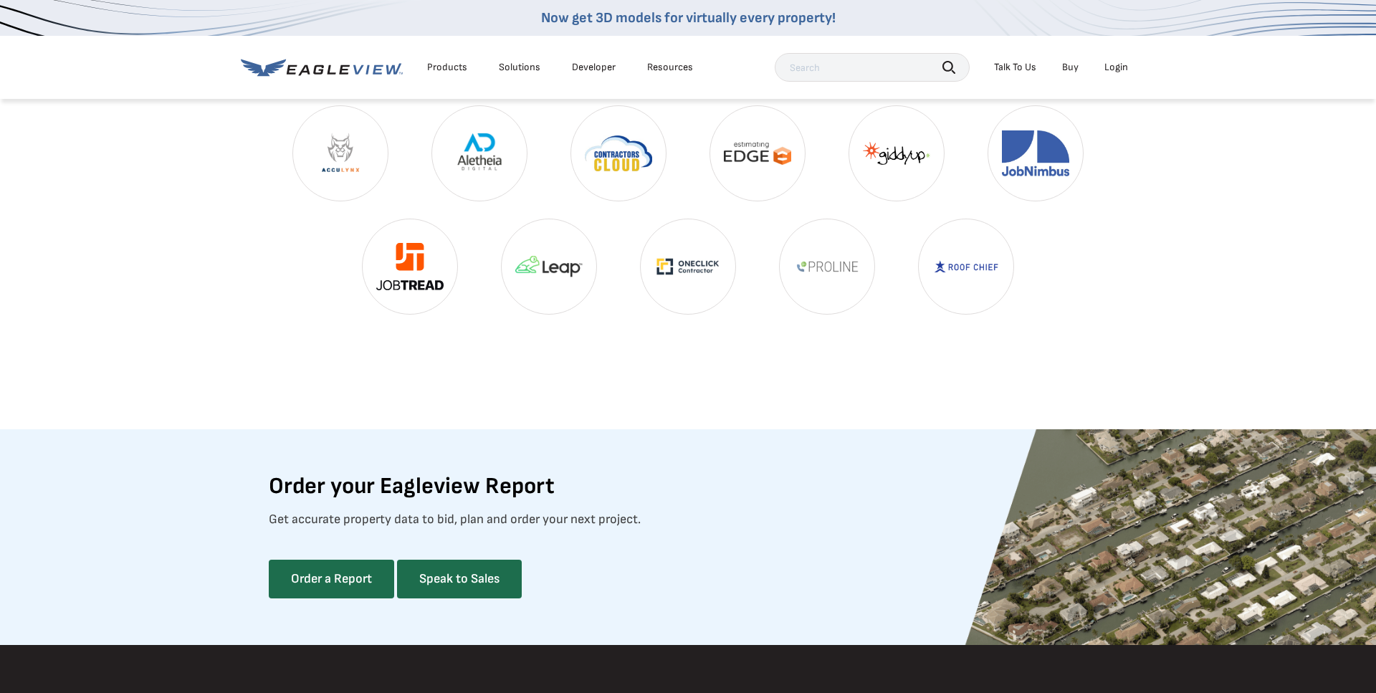
scroll to position [3524, 0]
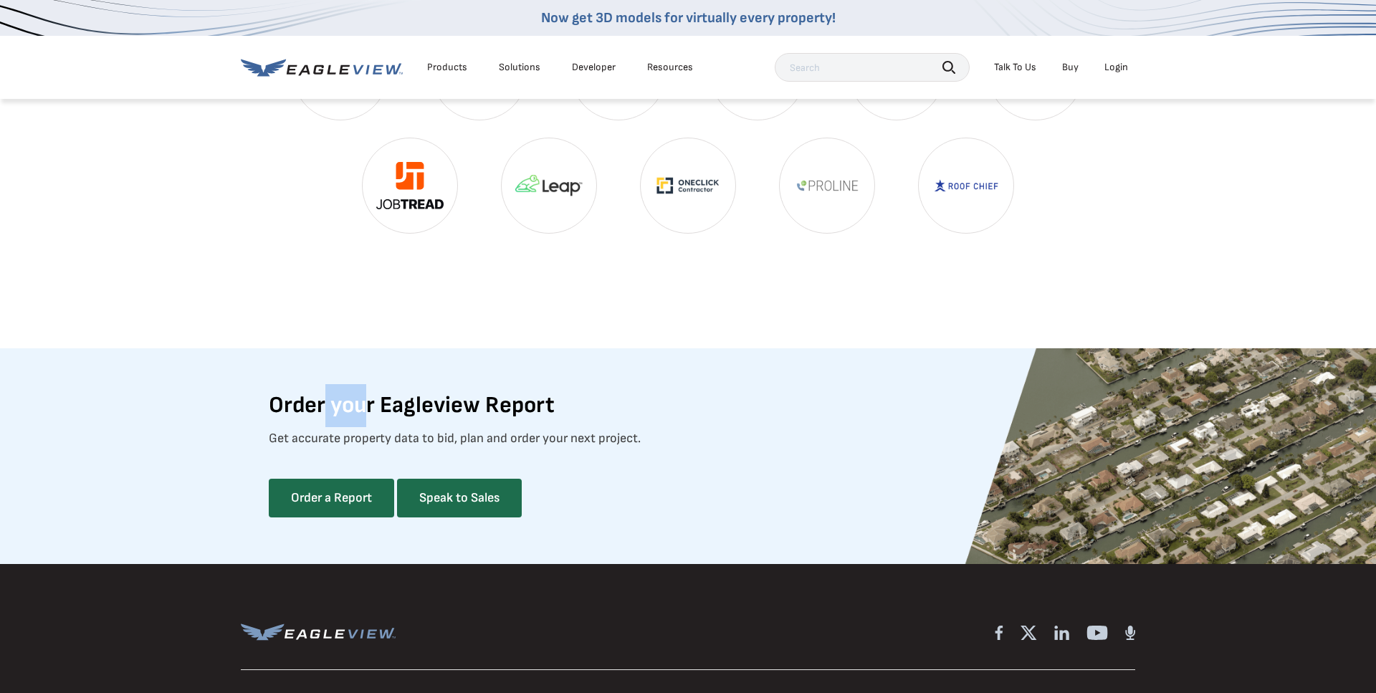
drag, startPoint x: 399, startPoint y: 442, endPoint x: 493, endPoint y: 448, distance: 94.1
click at [437, 427] on h2 "Order your Eagleview Report" at bounding box center [412, 405] width 286 height 43
click at [518, 450] on p "Get accurate property data to bid, plan and order your next project." at bounding box center [455, 438] width 372 height 23
drag, startPoint x: 302, startPoint y: 463, endPoint x: 528, endPoint y: 470, distance: 226.6
click at [528, 450] on p "Get accurate property data to bid, plan and order your next project." at bounding box center [455, 438] width 372 height 23
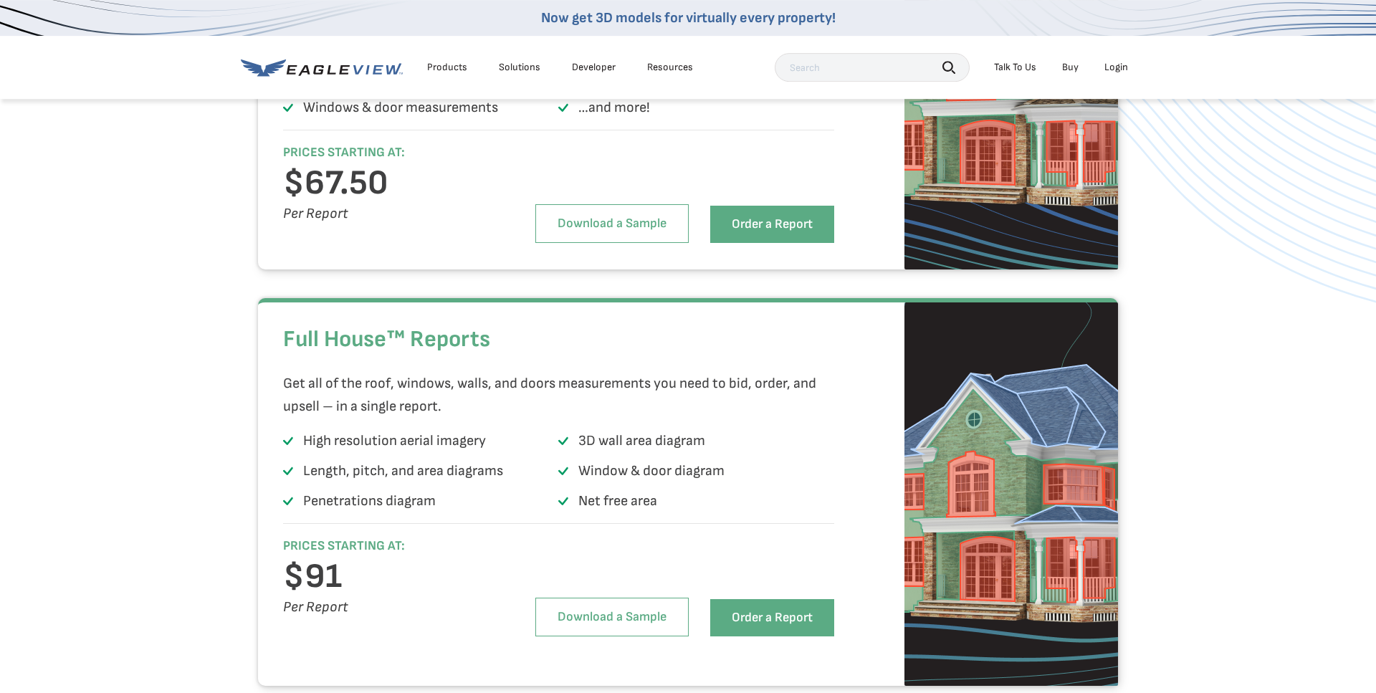
scroll to position [2549, 0]
